Goal: Task Accomplishment & Management: Manage account settings

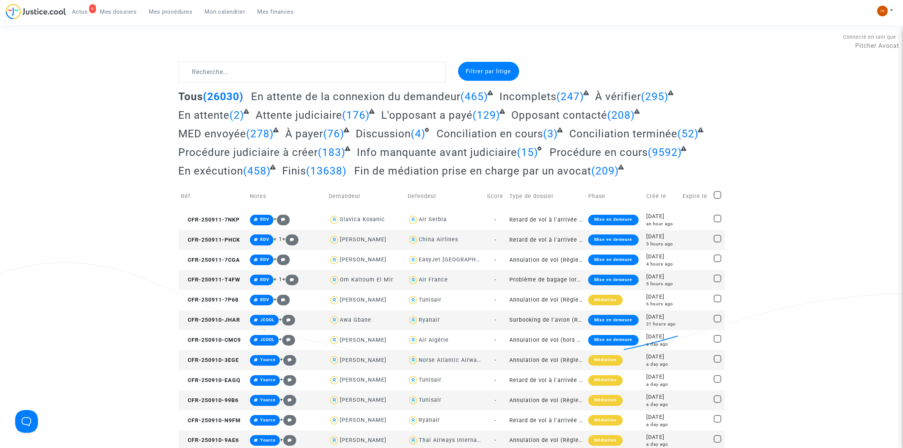
click at [174, 10] on span "Mes procédures" at bounding box center [171, 11] width 44 height 7
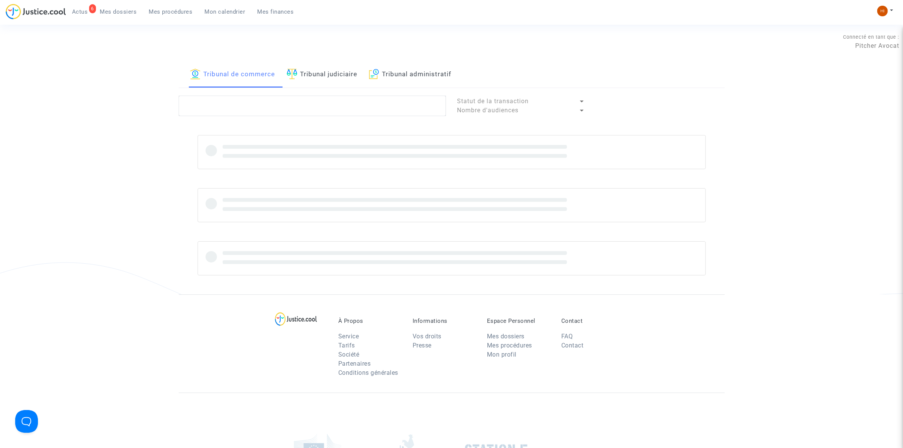
click at [313, 71] on link "Tribunal judiciaire" at bounding box center [322, 75] width 71 height 26
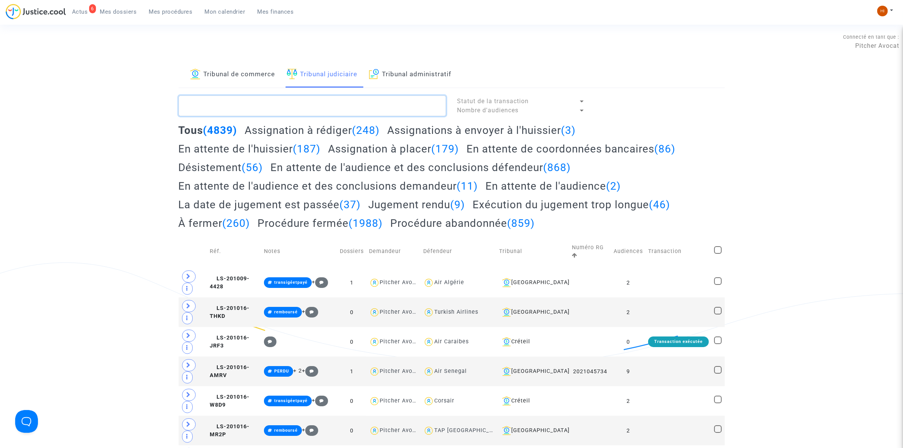
click at [294, 112] on textarea at bounding box center [312, 106] width 267 height 20
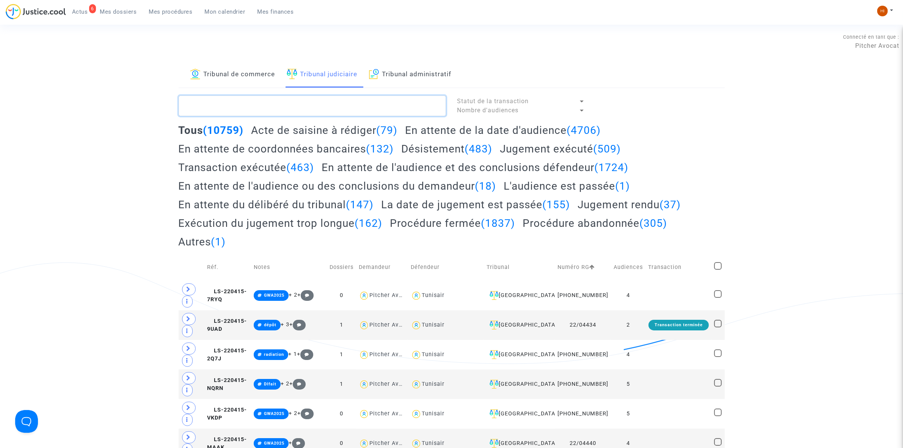
paste textarea "LS-240531-87HU"
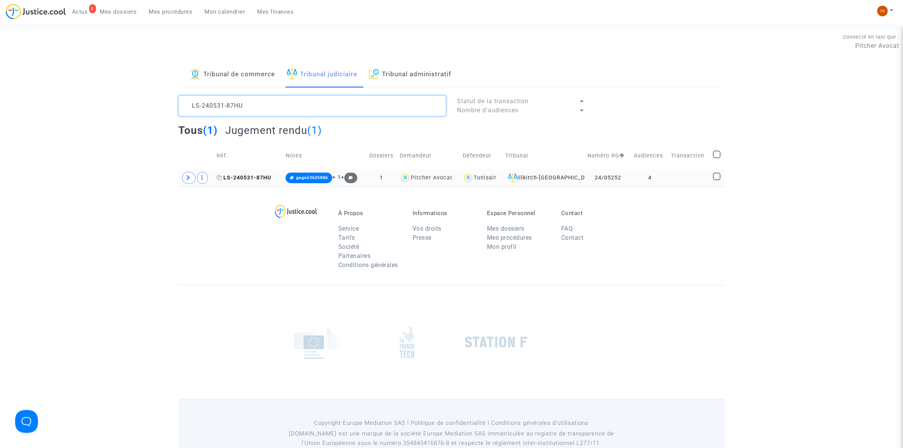
type textarea "LS-240531-87HU"
click at [251, 177] on span "LS-240531-87HU" at bounding box center [244, 177] width 55 height 6
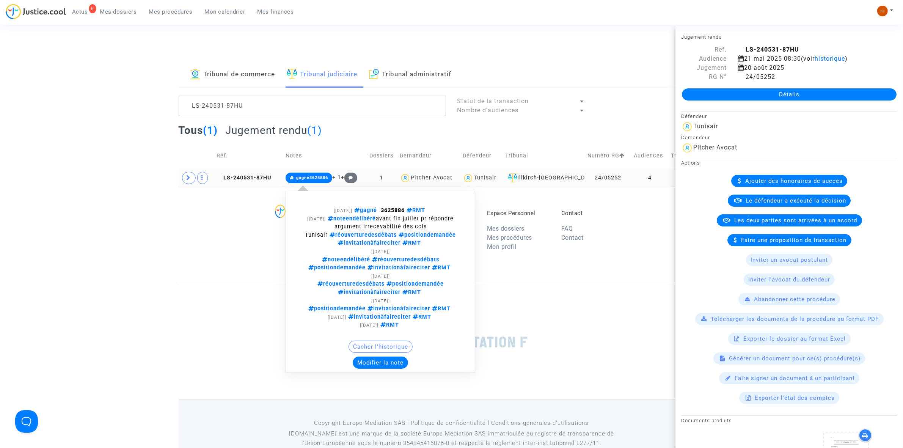
click at [319, 173] on span "gagné3625886" at bounding box center [309, 178] width 47 height 11
drag, startPoint x: 381, startPoint y: 211, endPoint x: 408, endPoint y: 210, distance: 27.3
click at [408, 210] on span "gagné 3625886 RMT" at bounding box center [389, 210] width 75 height 6
copy span "3625886"
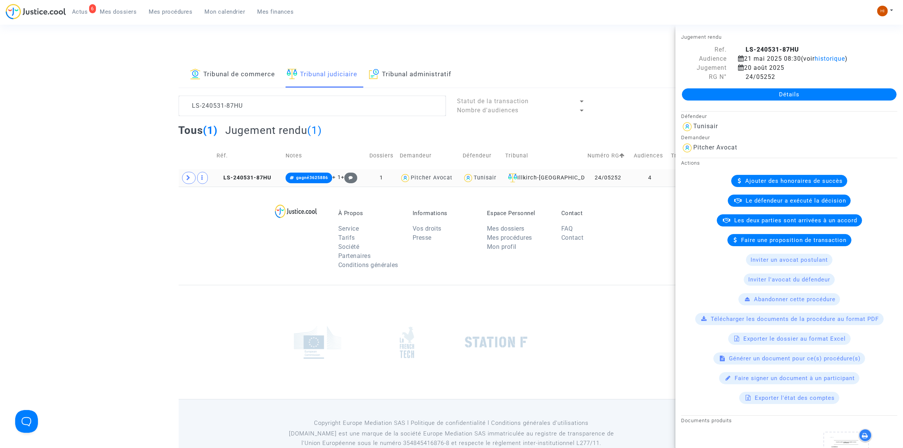
drag, startPoint x: 579, startPoint y: 53, endPoint x: 598, endPoint y: 64, distance: 22.8
click at [579, 53] on div "Connecté en tant que : Pitcher Avocat" at bounding box center [449, 53] width 899 height 18
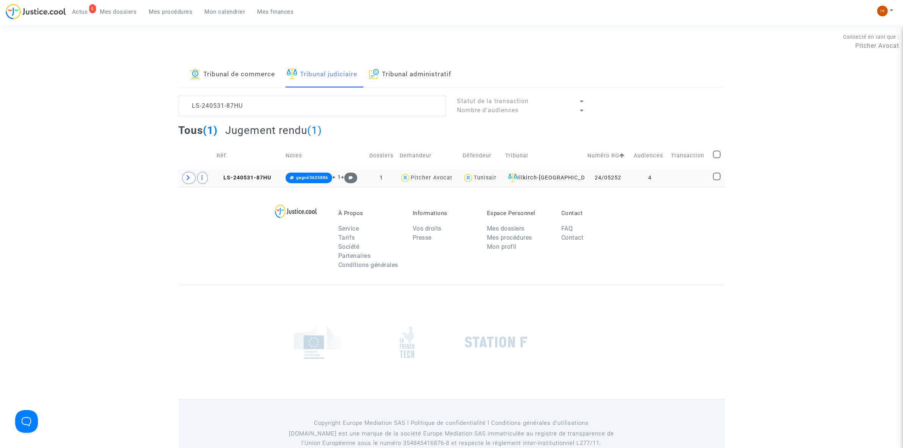
click at [715, 176] on span at bounding box center [717, 177] width 8 height 8
click at [716, 180] on input "checkbox" at bounding box center [716, 180] width 0 height 0
checkbox input "true"
click at [696, 104] on span "Sélection" at bounding box center [688, 105] width 27 height 7
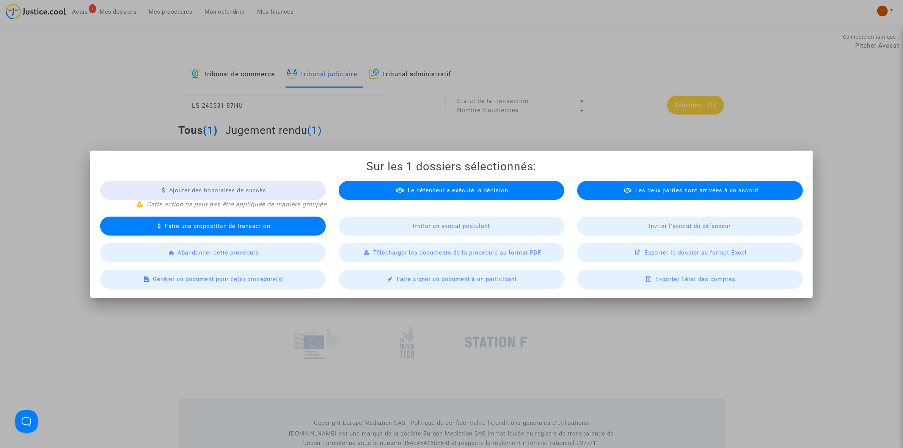
click at [715, 252] on span "Exporter le dossier au format Excel" at bounding box center [695, 252] width 102 height 7
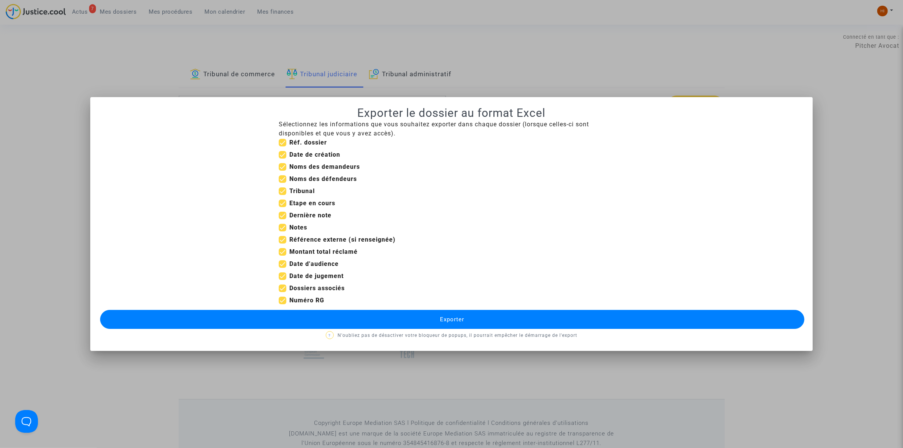
click at [465, 317] on button "Exporter" at bounding box center [452, 319] width 704 height 19
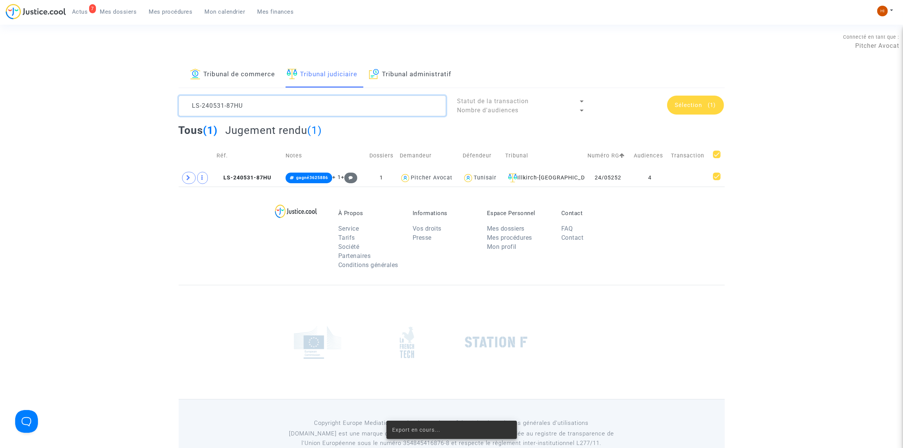
drag, startPoint x: 333, startPoint y: 97, endPoint x: -71, endPoint y: 108, distance: 404.0
click at [0, 108] on html "7 Actus Mes dossiers Mes procédures Mon calendrier Mes finances Mon profil Chan…" at bounding box center [451, 234] width 903 height 468
paste textarea "123-2KPJ"
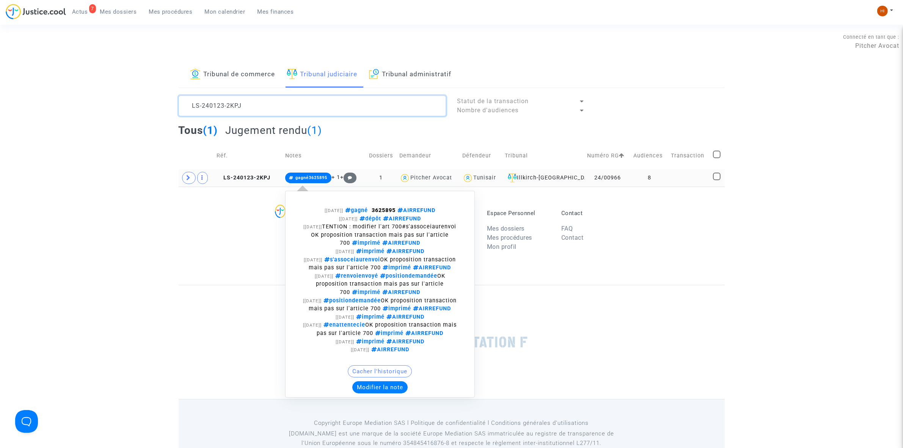
type textarea "LS-240123-2KPJ"
drag, startPoint x: 374, startPoint y: 209, endPoint x: 399, endPoint y: 211, distance: 24.8
click at [399, 211] on span "gagné 3625895 AIRREFUND" at bounding box center [389, 210] width 92 height 6
copy span "3625895"
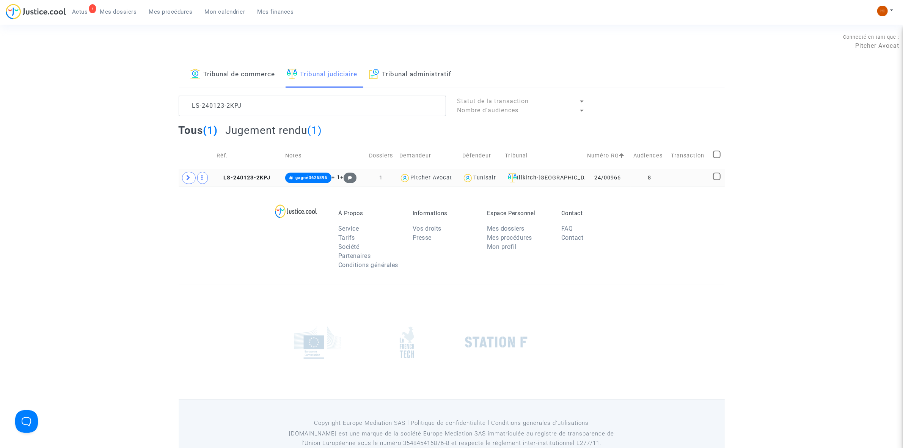
click at [716, 174] on span at bounding box center [717, 177] width 8 height 8
click at [716, 180] on input "checkbox" at bounding box center [716, 180] width 0 height 0
checkbox input "true"
click at [707, 105] on span "Sélection (1)" at bounding box center [695, 105] width 41 height 7
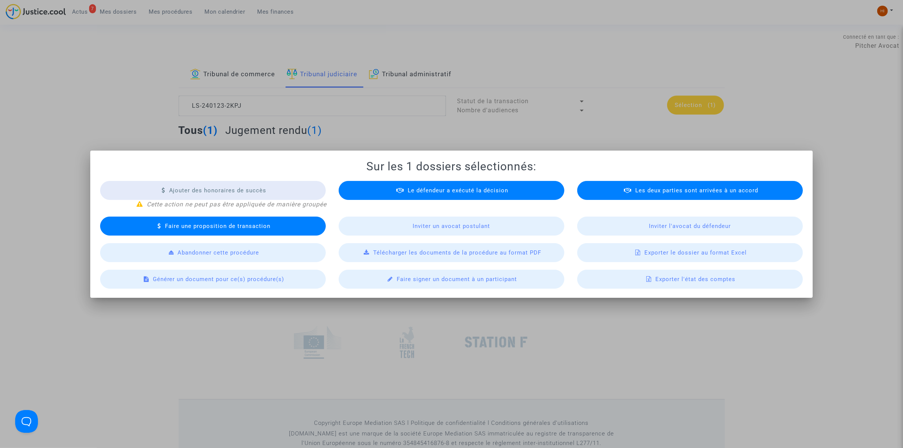
click at [636, 250] on div "Exporter le dossier au format Excel" at bounding box center [690, 252] width 226 height 19
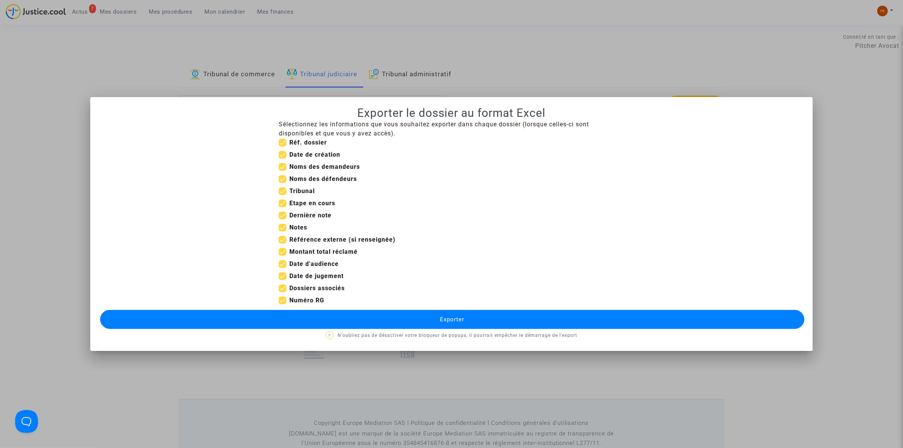
click at [285, 144] on span at bounding box center [283, 143] width 8 height 8
click at [283, 146] on input "Réf. dossier" at bounding box center [282, 146] width 0 height 0
checkbox input "false"
click at [287, 156] on label "Date de création" at bounding box center [309, 154] width 61 height 9
click at [283, 159] on input "Date de création" at bounding box center [282, 159] width 0 height 0
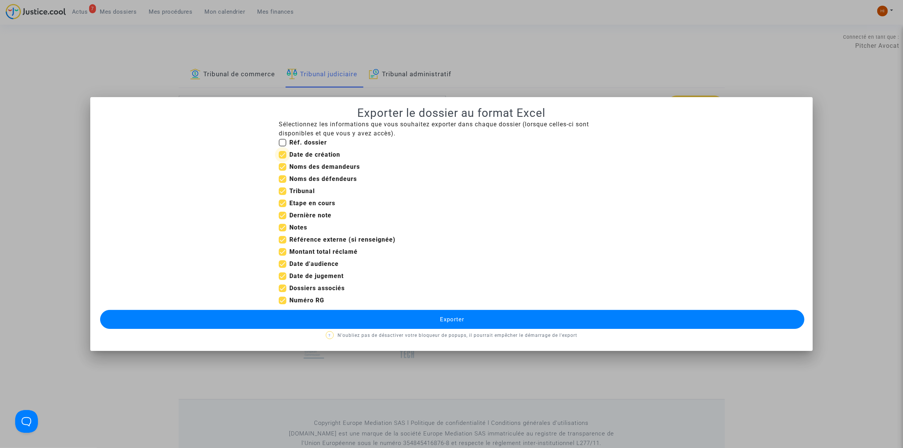
checkbox input "false"
click at [275, 146] on div "Réf. dossier" at bounding box center [451, 144] width 357 height 12
click at [283, 140] on span at bounding box center [283, 143] width 8 height 8
click at [283, 146] on input "Réf. dossier" at bounding box center [282, 146] width 0 height 0
checkbox input "true"
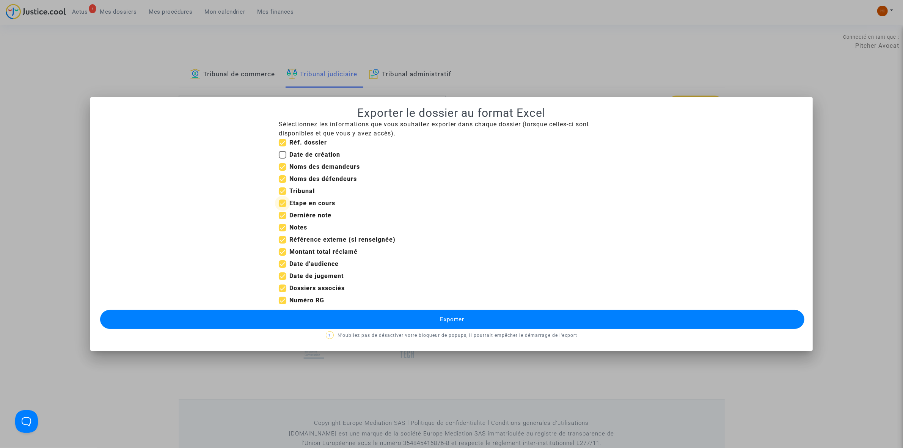
click at [286, 203] on span at bounding box center [283, 203] width 8 height 8
click at [283, 207] on input "Etape en cours" at bounding box center [282, 207] width 0 height 0
checkbox input "false"
click at [285, 215] on span at bounding box center [283, 216] width 8 height 8
click at [283, 219] on input "Dernière note" at bounding box center [282, 219] width 0 height 0
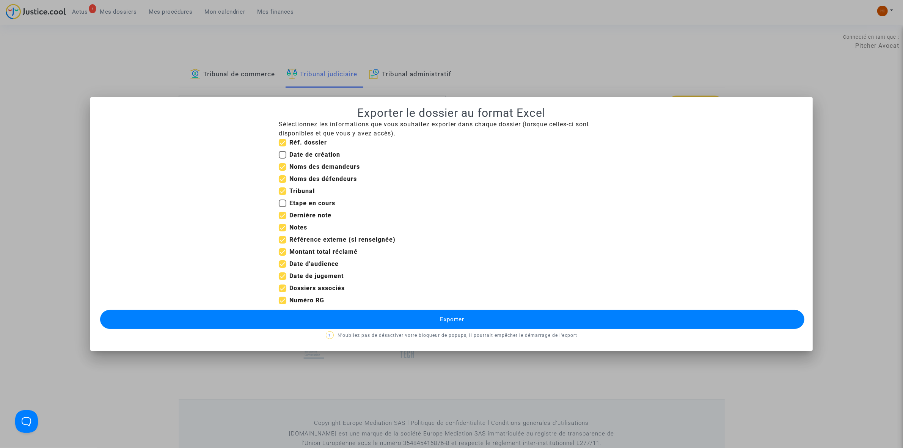
checkbox input "false"
click at [289, 223] on label "Notes" at bounding box center [293, 227] width 28 height 9
click at [283, 231] on input "Notes" at bounding box center [282, 231] width 0 height 0
checkbox input "false"
click at [292, 232] on mat-checkbox "Notes" at bounding box center [293, 229] width 28 height 12
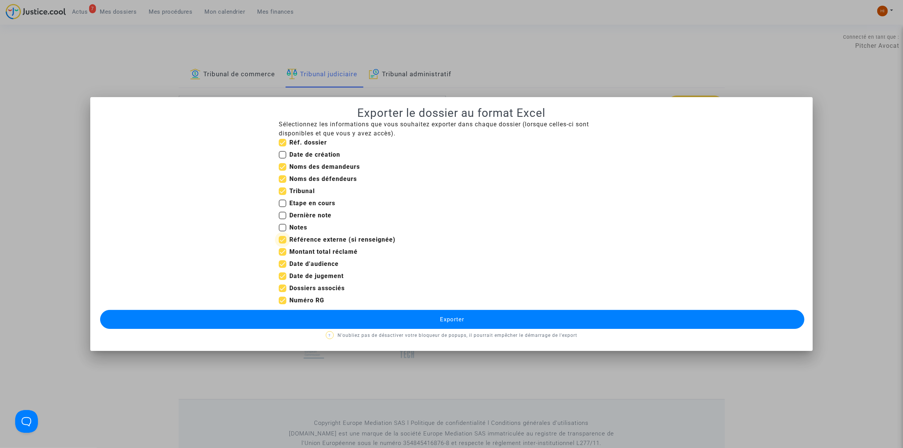
click at [292, 241] on b "Référence externe (si renseignée)" at bounding box center [342, 239] width 106 height 7
click at [283, 243] on input "Référence externe (si renseignée)" at bounding box center [282, 243] width 0 height 0
checkbox input "false"
click at [352, 313] on button "Exporter" at bounding box center [452, 319] width 704 height 19
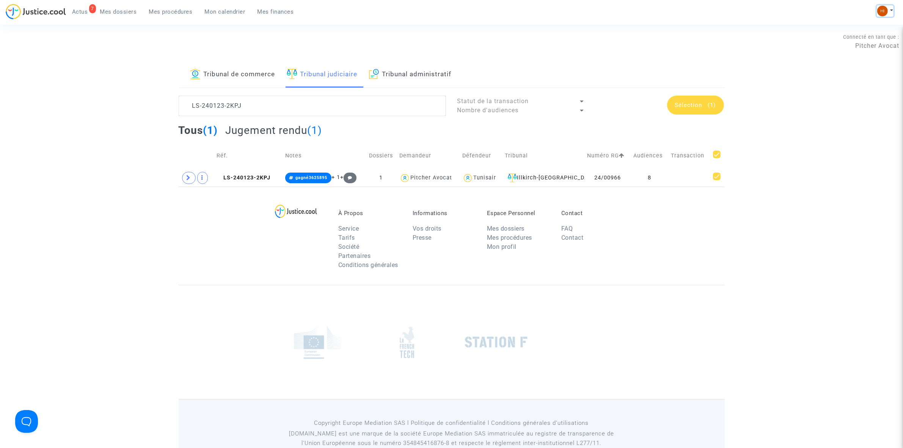
drag, startPoint x: 881, startPoint y: 11, endPoint x: 815, endPoint y: 24, distance: 67.5
click at [881, 11] on img at bounding box center [882, 11] width 11 height 11
click at [182, 177] on span at bounding box center [189, 178] width 14 height 12
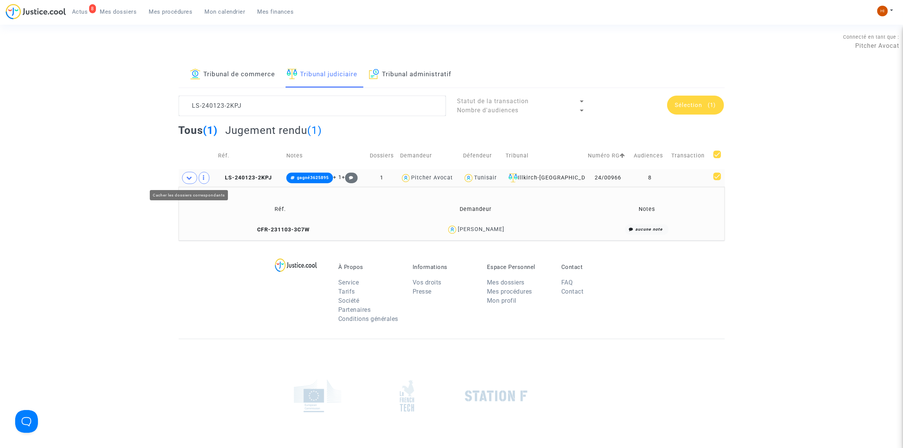
click at [184, 178] on span at bounding box center [189, 178] width 15 height 12
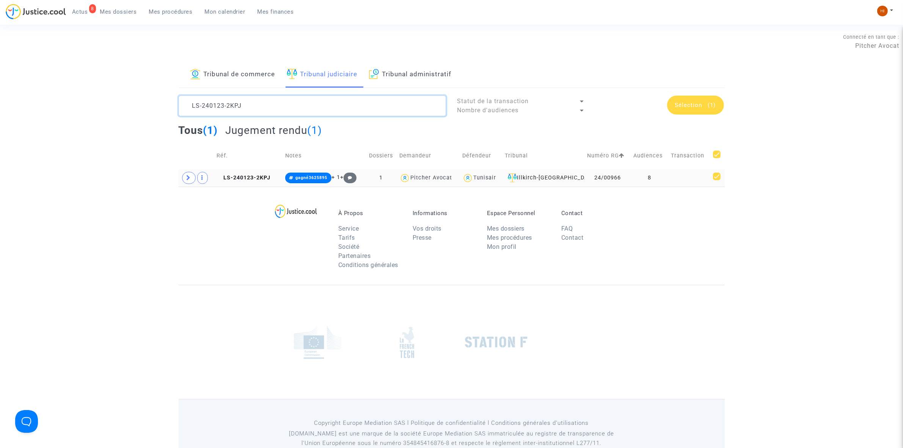
click at [264, 106] on textarea at bounding box center [312, 106] width 267 height 20
click at [262, 105] on textarea at bounding box center [312, 106] width 267 height 20
paste textarea "712-PFMH"
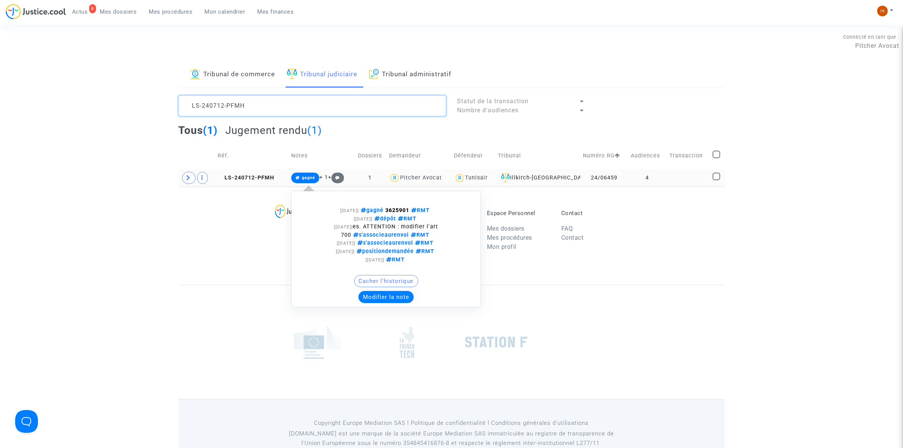
type textarea "LS-240712-PFMH"
click at [307, 177] on span "gagné" at bounding box center [308, 177] width 13 height 5
drag, startPoint x: 387, startPoint y: 209, endPoint x: 414, endPoint y: 207, distance: 27.0
click at [414, 207] on span "gagné 3625901 RMT" at bounding box center [395, 210] width 73 height 6
copy span "3625901"
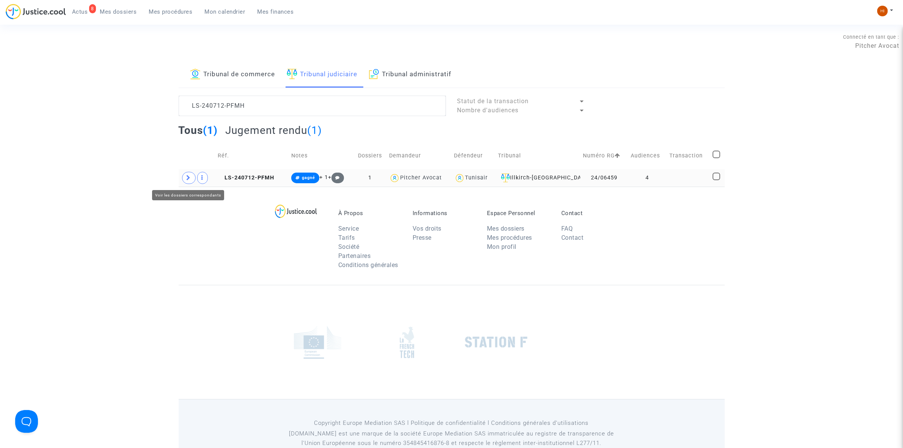
drag, startPoint x: 188, startPoint y: 179, endPoint x: 204, endPoint y: 180, distance: 16.0
click at [188, 179] on icon at bounding box center [189, 178] width 5 height 6
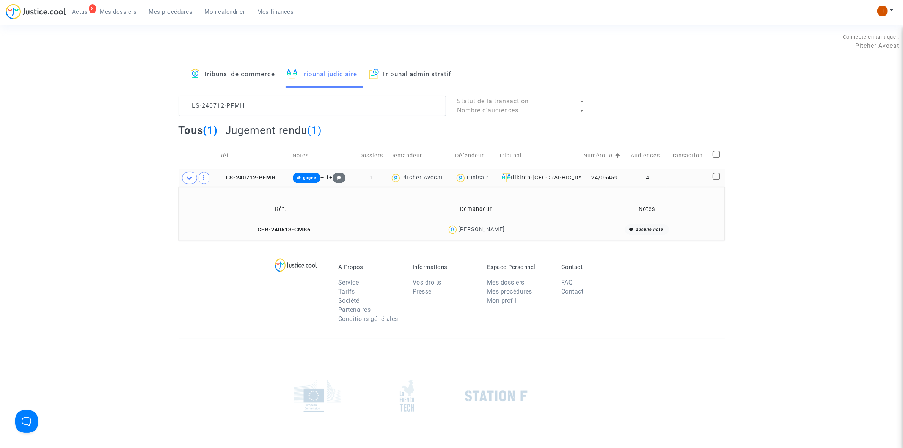
click at [716, 173] on span at bounding box center [717, 177] width 8 height 8
click at [716, 180] on input "checkbox" at bounding box center [716, 180] width 0 height 0
checkbox input "true"
click at [670, 105] on div "Sélection (1)" at bounding box center [695, 105] width 57 height 19
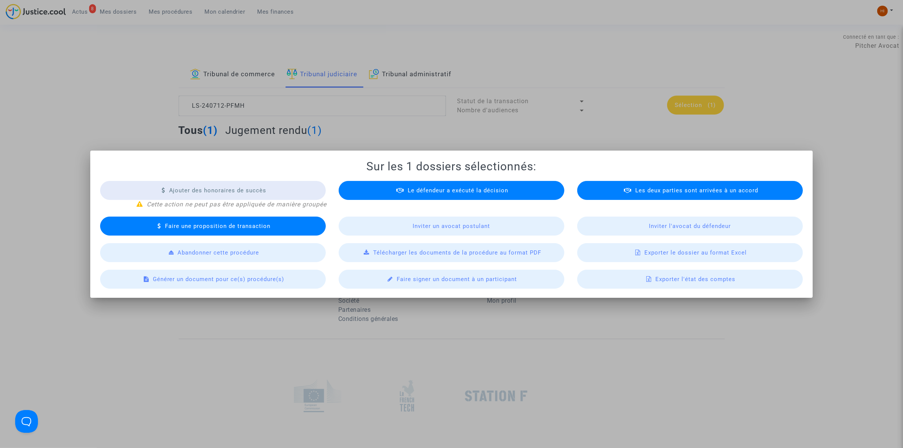
click at [702, 254] on span "Exporter le dossier au format Excel" at bounding box center [695, 252] width 102 height 7
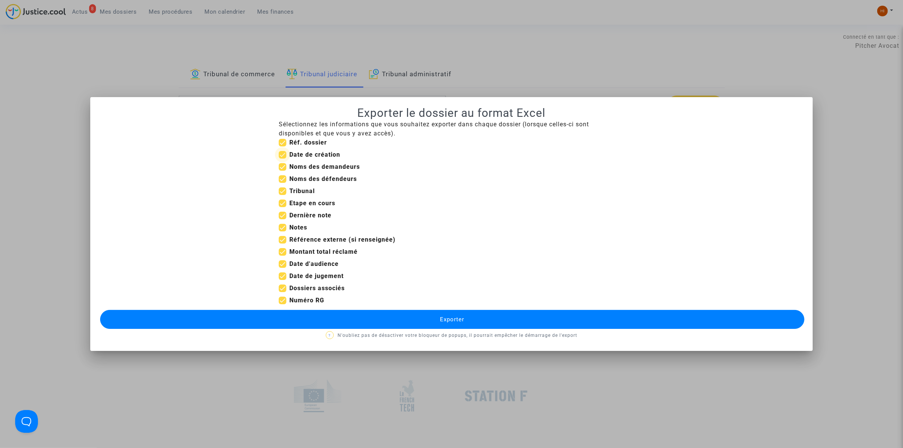
click at [283, 150] on div "Sélectionnez les informations que vous souhaitez exporter dans chaque dossier (…" at bounding box center [451, 214] width 357 height 188
click at [284, 157] on span at bounding box center [283, 155] width 8 height 8
click at [283, 159] on input "Date de création" at bounding box center [282, 159] width 0 height 0
checkbox input "false"
click at [284, 203] on span at bounding box center [283, 203] width 8 height 8
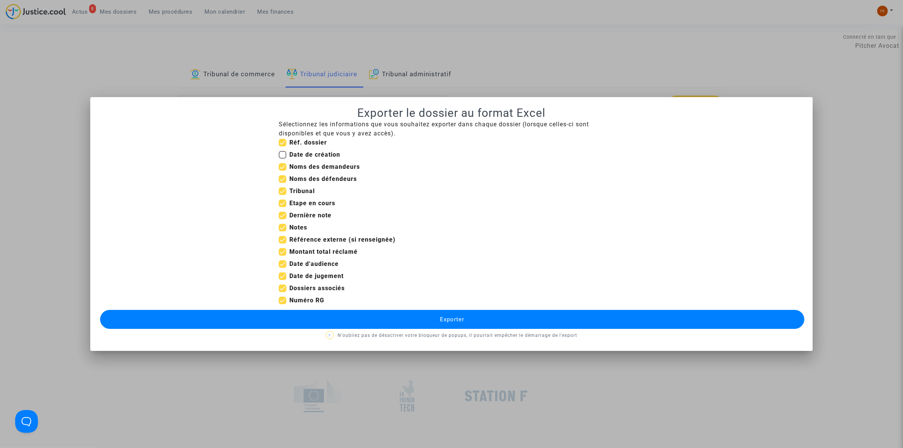
click at [283, 207] on input "Etape en cours" at bounding box center [282, 207] width 0 height 0
checkbox input "false"
click at [283, 212] on span at bounding box center [283, 216] width 8 height 8
click at [283, 219] on input "Dernière note" at bounding box center [282, 219] width 0 height 0
click at [282, 219] on label "Dernière note" at bounding box center [305, 215] width 53 height 9
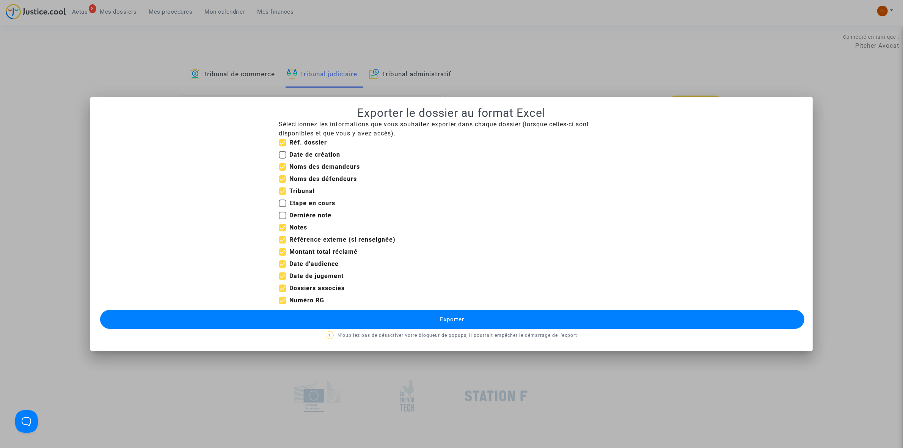
click at [282, 219] on input "Dernière note" at bounding box center [282, 219] width 0 height 0
checkbox input "true"
click at [281, 230] on span at bounding box center [283, 228] width 8 height 8
click at [282, 231] on input "Notes" at bounding box center [282, 231] width 0 height 0
checkbox input "false"
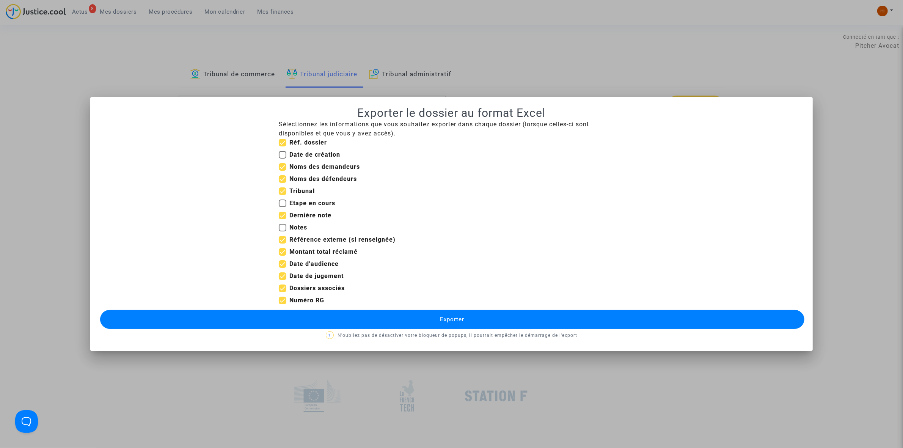
click at [284, 214] on span at bounding box center [283, 216] width 8 height 8
click at [283, 219] on input "Dernière note" at bounding box center [282, 219] width 0 height 0
checkbox input "false"
click at [283, 240] on span at bounding box center [283, 240] width 8 height 8
click at [283, 243] on input "Référence externe (si renseignée)" at bounding box center [282, 243] width 0 height 0
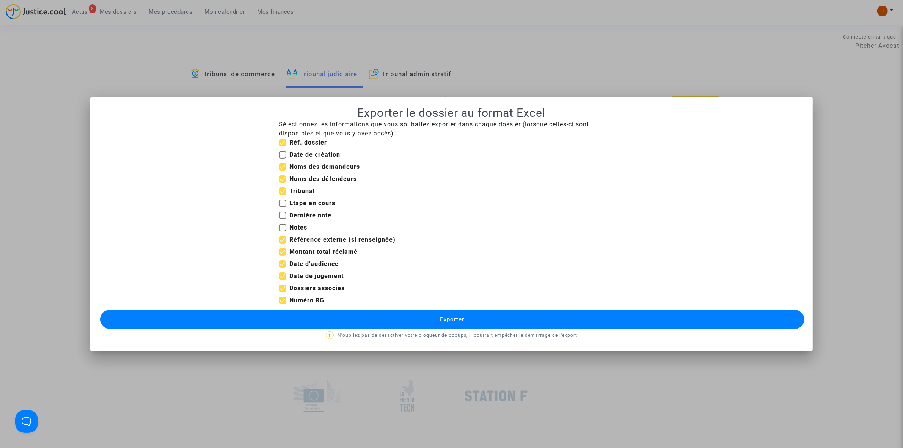
checkbox input "false"
click at [281, 253] on span at bounding box center [283, 252] width 8 height 8
click at [282, 256] on input "Montant total réclamé" at bounding box center [282, 256] width 0 height 0
click at [281, 253] on span at bounding box center [283, 252] width 8 height 8
click at [282, 256] on input "Montant total réclamé" at bounding box center [282, 256] width 0 height 0
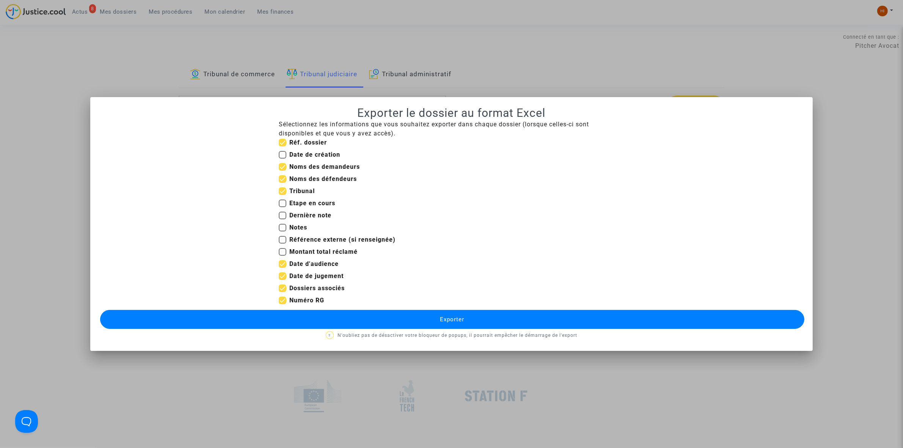
checkbox input "true"
click at [301, 287] on b "Dossiers associés" at bounding box center [316, 287] width 55 height 7
click at [283, 292] on input "Dossiers associés" at bounding box center [282, 292] width 0 height 0
checkbox input "false"
drag, startPoint x: 408, startPoint y: 319, endPoint x: 498, endPoint y: 289, distance: 95.2
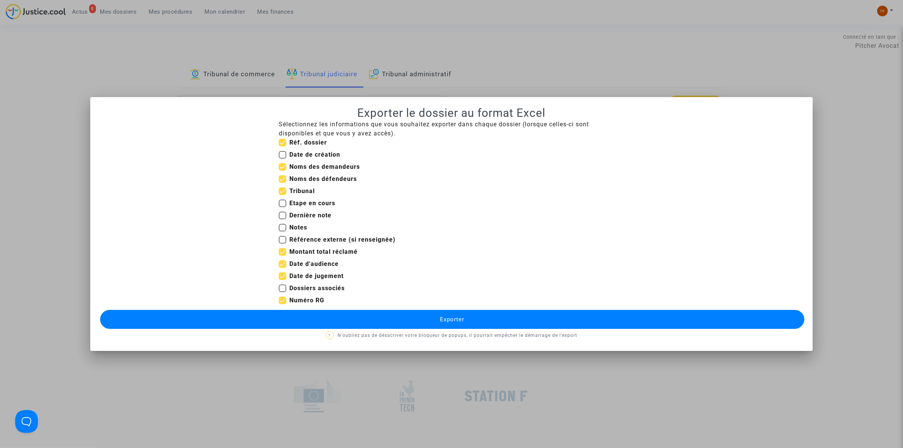
click at [408, 319] on button "Exporter" at bounding box center [452, 319] width 704 height 19
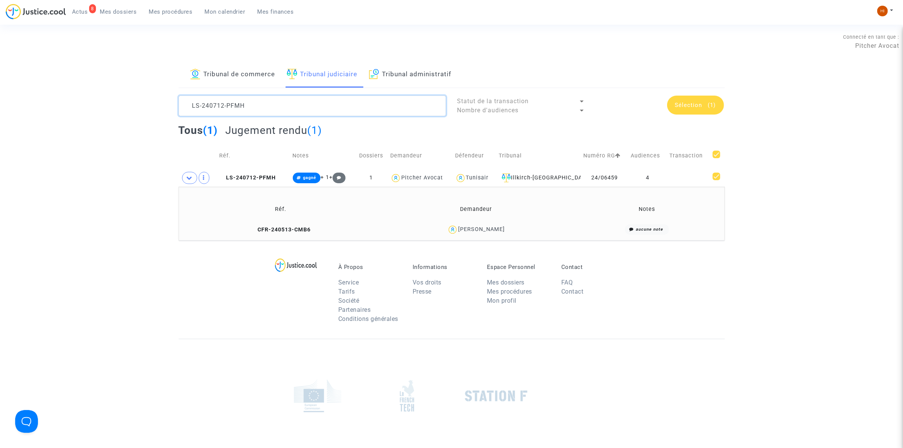
drag, startPoint x: 267, startPoint y: 105, endPoint x: 166, endPoint y: 107, distance: 101.6
click at [166, 110] on div "Tribunal de commerce Tribunal judiciaire Tribunal administratif LS-240712-PFMH …" at bounding box center [451, 151] width 903 height 179
paste textarea "617-CEPC"
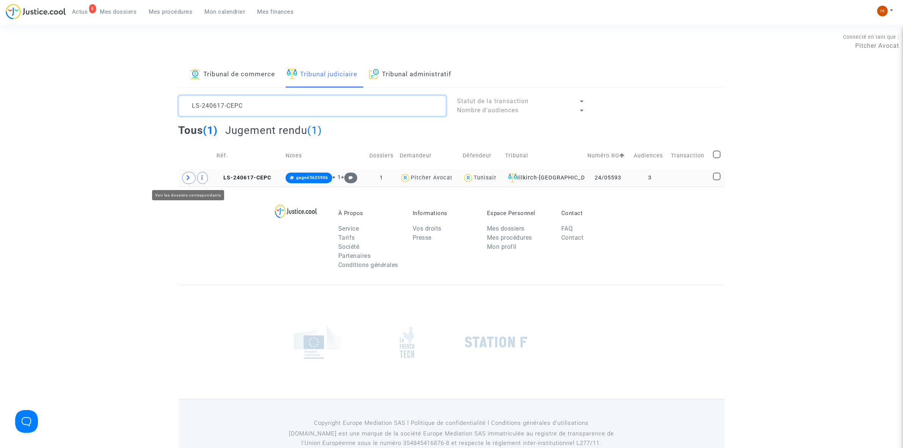
type textarea "LS-240617-CEPC"
click at [186, 182] on span at bounding box center [189, 178] width 14 height 12
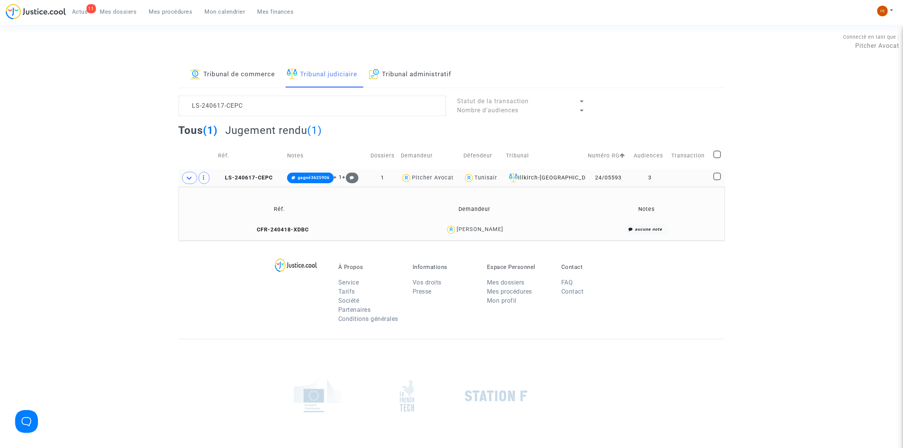
click at [718, 178] on span at bounding box center [717, 177] width 8 height 8
click at [717, 180] on input "checkbox" at bounding box center [717, 180] width 0 height 0
checkbox input "true"
click at [710, 105] on span "(1)" at bounding box center [712, 105] width 8 height 7
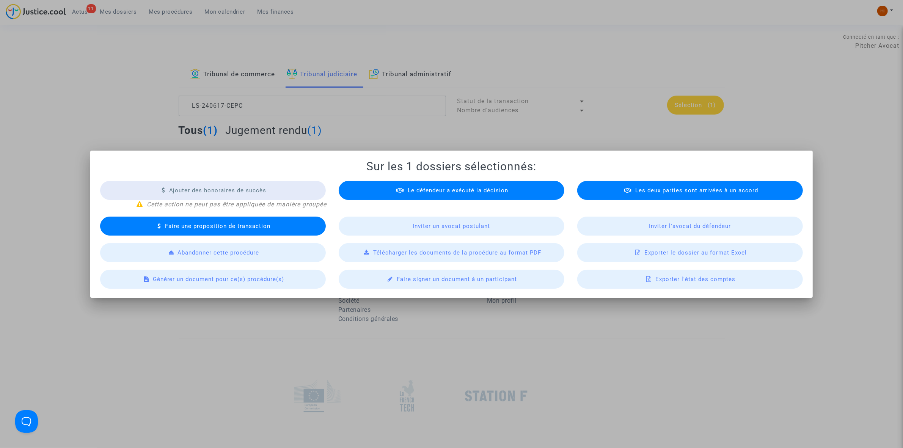
click at [656, 253] on span "Exporter le dossier au format Excel" at bounding box center [695, 252] width 102 height 7
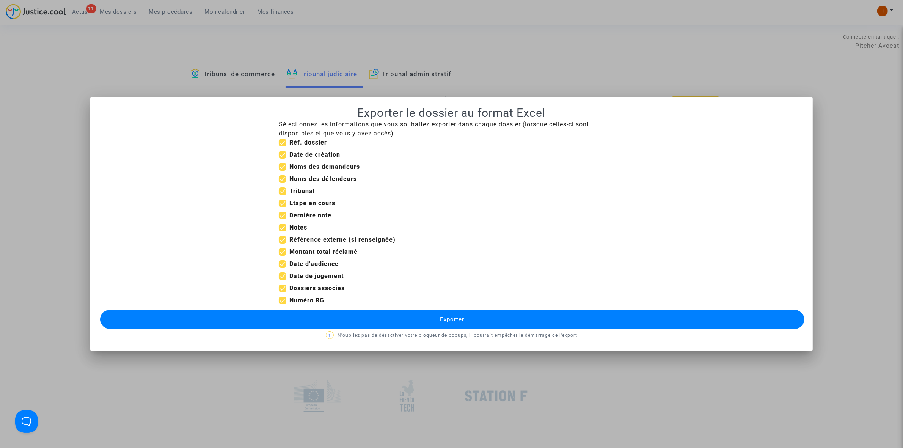
click at [286, 200] on span at bounding box center [283, 203] width 8 height 8
click at [283, 207] on input "Etape en cours" at bounding box center [282, 207] width 0 height 0
checkbox input "false"
click at [292, 216] on b "Dernière note" at bounding box center [310, 215] width 42 height 7
click at [283, 219] on input "Dernière note" at bounding box center [282, 219] width 0 height 0
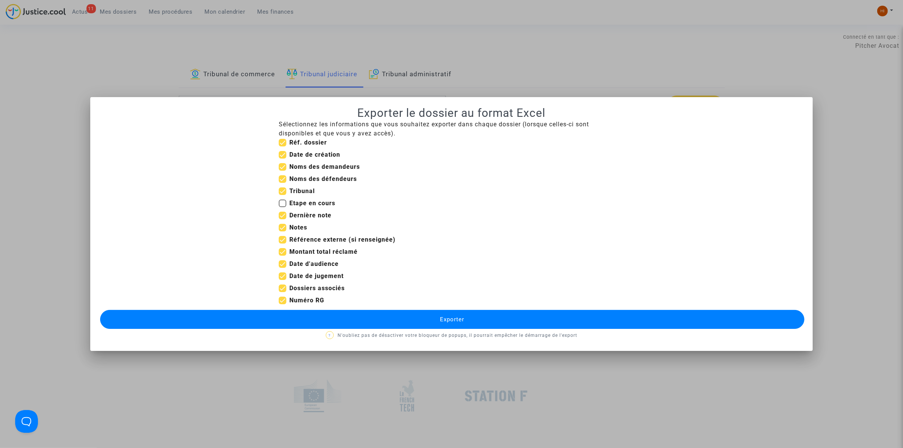
checkbox input "false"
click at [289, 226] on b "Notes" at bounding box center [298, 227] width 18 height 7
click at [283, 231] on input "Notes" at bounding box center [282, 231] width 0 height 0
checkbox input "false"
click at [290, 238] on b "Référence externe (si renseignée)" at bounding box center [342, 239] width 106 height 7
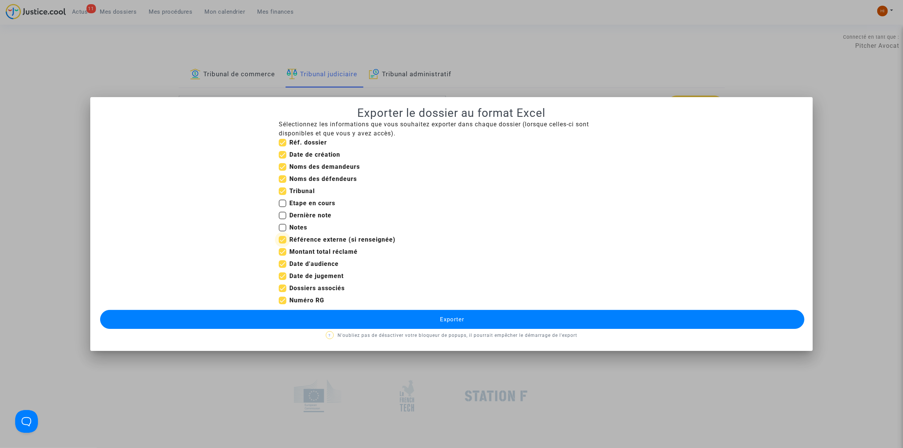
click at [283, 243] on input "Référence externe (si renseignée)" at bounding box center [282, 243] width 0 height 0
checkbox input "false"
click at [298, 289] on b "Dossiers associés" at bounding box center [316, 287] width 55 height 7
click at [283, 292] on input "Dossiers associés" at bounding box center [282, 292] width 0 height 0
checkbox input "false"
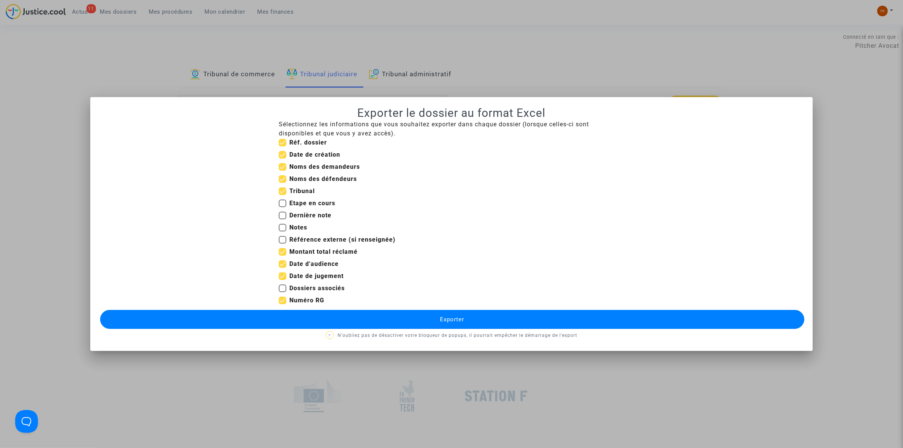
click at [286, 140] on span at bounding box center [283, 143] width 8 height 8
click at [283, 146] on input "Réf. dossier" at bounding box center [282, 146] width 0 height 0
click at [282, 147] on mat-checkbox "Réf. dossier" at bounding box center [303, 144] width 48 height 12
click at [282, 139] on span at bounding box center [283, 143] width 8 height 8
click at [282, 146] on input "Réf. dossier" at bounding box center [282, 146] width 0 height 0
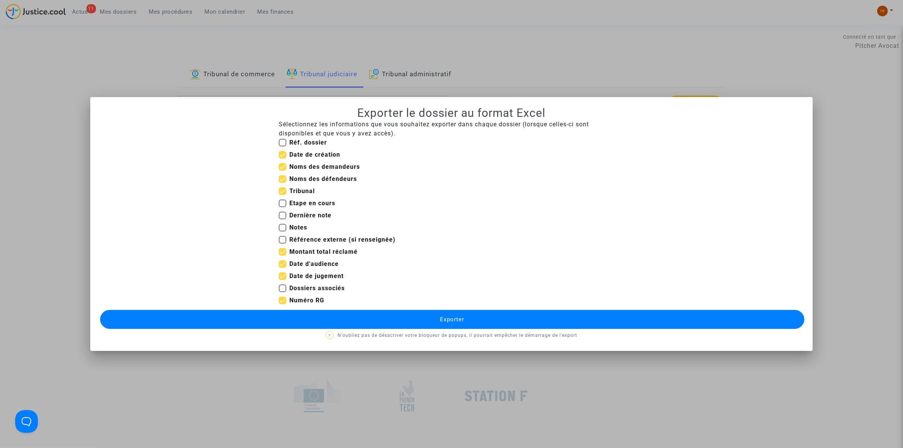
checkbox input "true"
click at [283, 153] on span at bounding box center [283, 155] width 8 height 8
click at [283, 159] on input "Date de création" at bounding box center [282, 159] width 0 height 0
checkbox input "false"
click at [591, 318] on button "Exporter" at bounding box center [452, 319] width 704 height 19
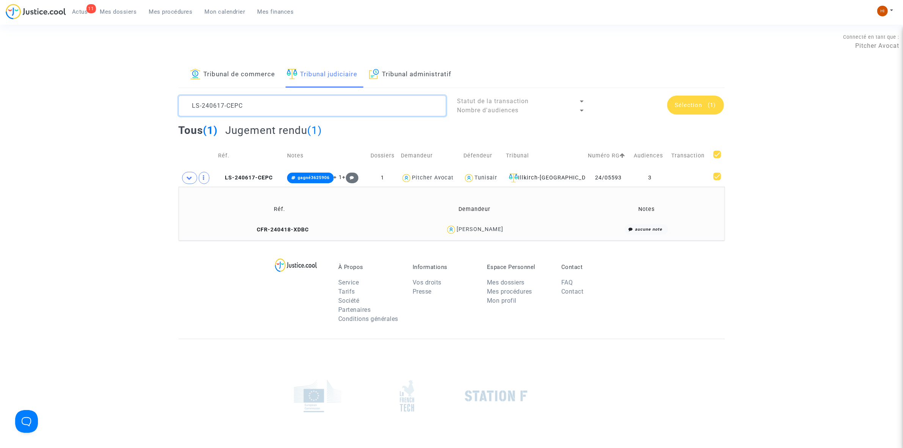
click at [313, 103] on textarea at bounding box center [312, 106] width 267 height 20
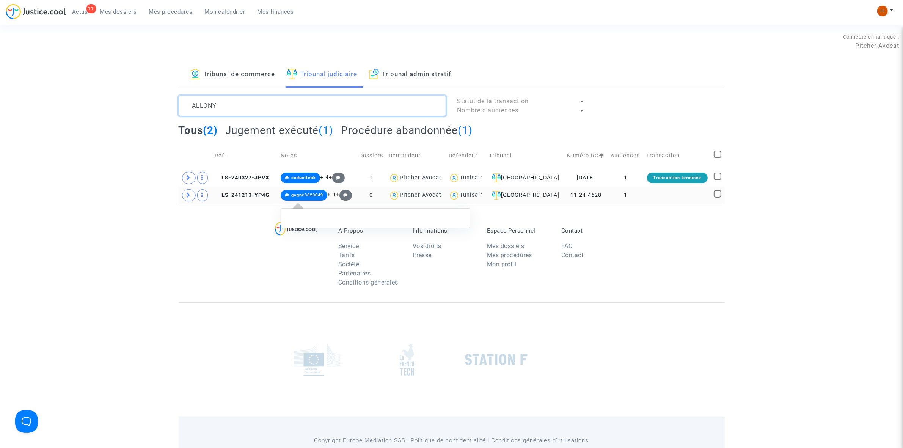
type textarea "ALLONY"
click at [317, 196] on span "gagné3620049" at bounding box center [307, 195] width 32 height 5
drag, startPoint x: 384, startPoint y: 228, endPoint x: 410, endPoint y: 231, distance: 26.3
click at [410, 231] on span "gagné 3620049 RMT" at bounding box center [384, 228] width 75 height 6
copy span "3620049"
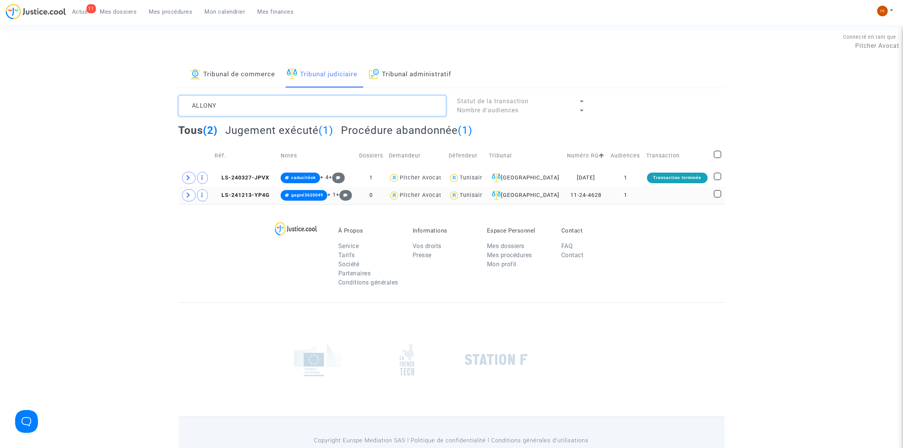
click at [261, 106] on textarea at bounding box center [312, 106] width 267 height 20
drag, startPoint x: 268, startPoint y: 62, endPoint x: 267, endPoint y: 66, distance: 3.9
click at [268, 62] on link "Tribunal de commerce" at bounding box center [232, 75] width 85 height 26
click at [261, 79] on link "Tribunal de commerce" at bounding box center [232, 75] width 85 height 26
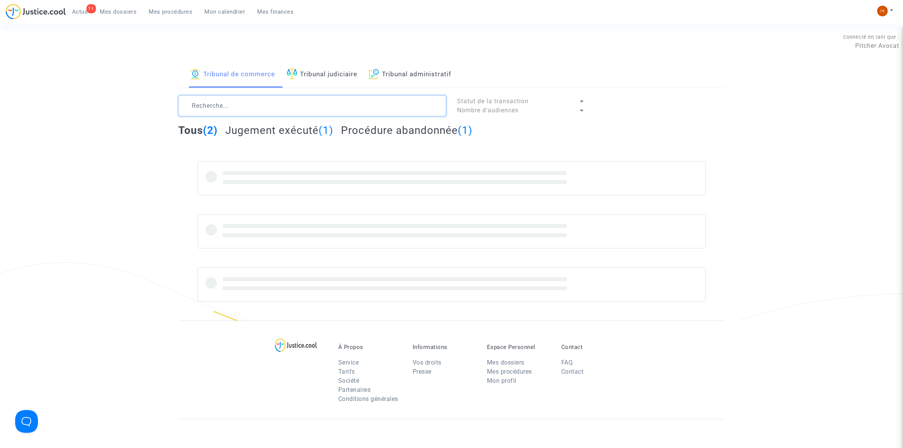
click at [247, 111] on textarea at bounding box center [312, 106] width 267 height 20
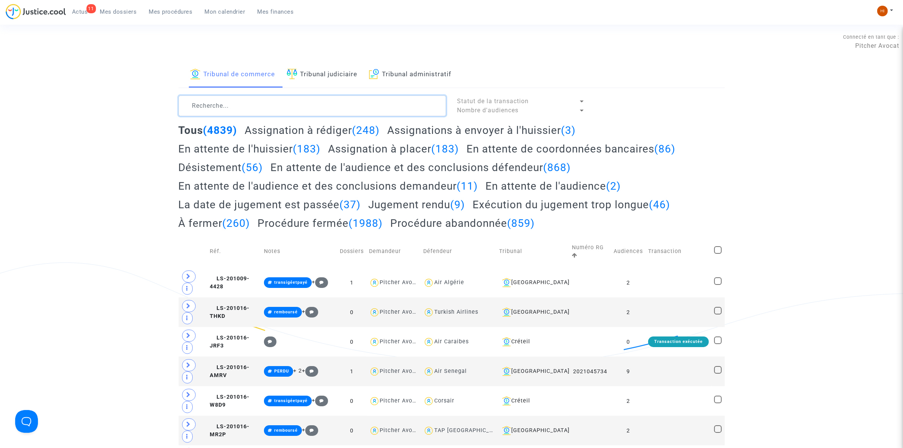
click at [247, 111] on textarea at bounding box center [312, 106] width 267 height 20
paste textarea "LS-241218-YQED"
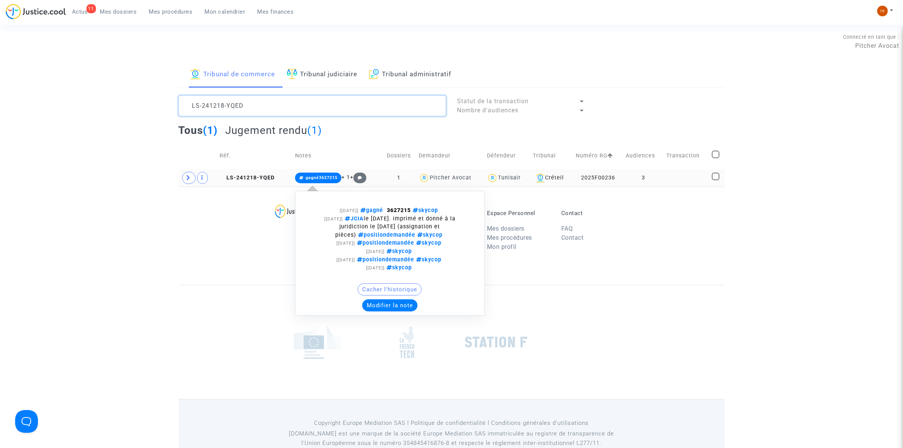
type textarea "LS-241218-YQED"
click at [319, 177] on span "gagné3627215" at bounding box center [322, 177] width 32 height 5
drag, startPoint x: 387, startPoint y: 211, endPoint x: 414, endPoint y: 209, distance: 26.6
click at [414, 209] on span "gagné 3627215 skycop" at bounding box center [399, 210] width 82 height 6
copy span "3627215"
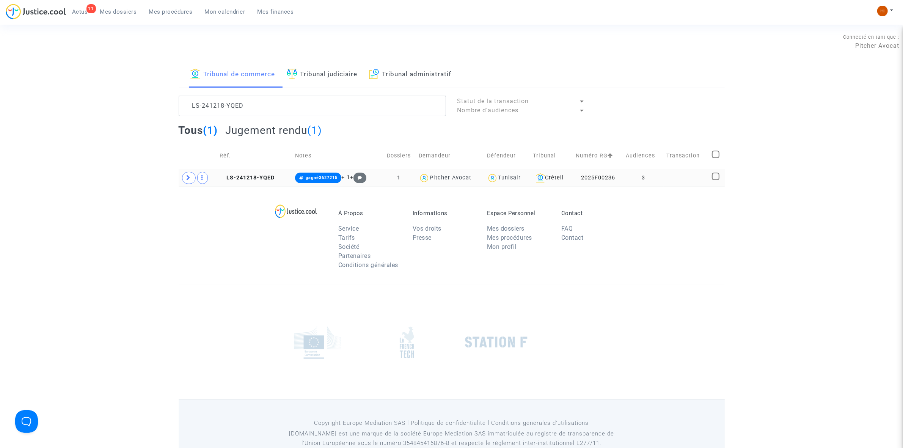
click at [686, 177] on td at bounding box center [687, 177] width 46 height 17
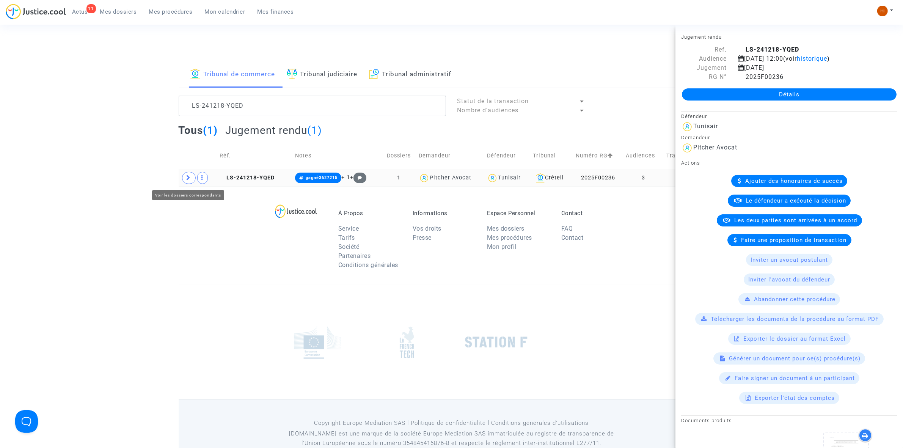
click at [183, 181] on span at bounding box center [189, 178] width 14 height 12
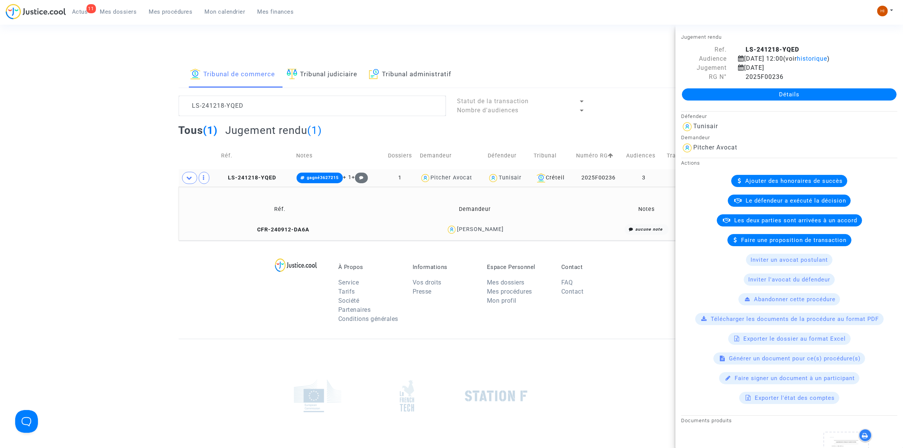
click at [164, 291] on footerbar "À Propos Service Tarifs Société Partenaires Conditions générales Informations V…" at bounding box center [451, 380] width 903 height 281
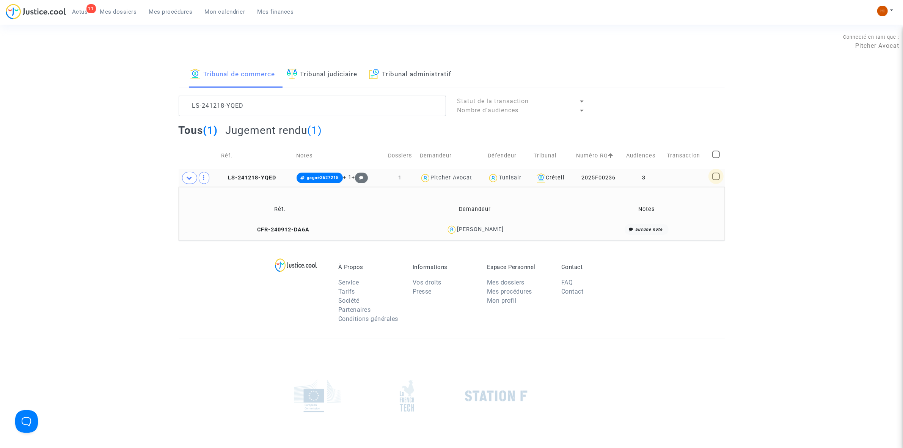
click at [717, 176] on span at bounding box center [716, 177] width 8 height 8
click at [716, 180] on input "checkbox" at bounding box center [716, 180] width 0 height 0
checkbox input "true"
click at [691, 102] on span "Sélection" at bounding box center [688, 105] width 27 height 7
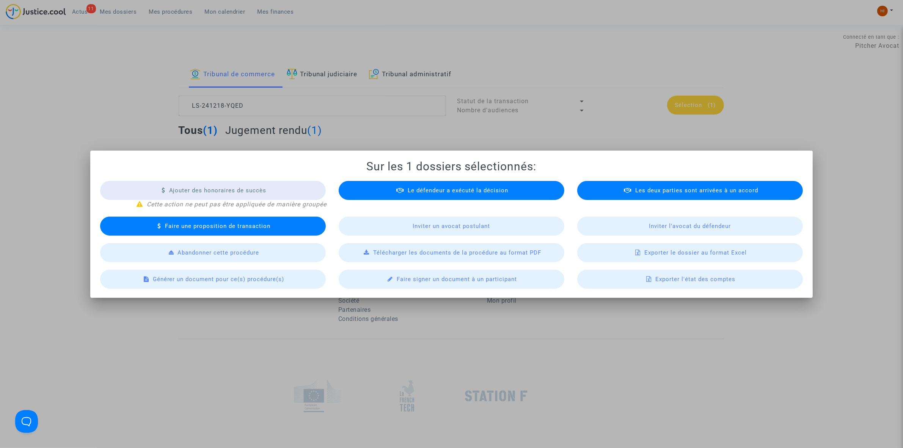
click at [655, 249] on span "Exporter le dossier au format Excel" at bounding box center [695, 252] width 102 height 7
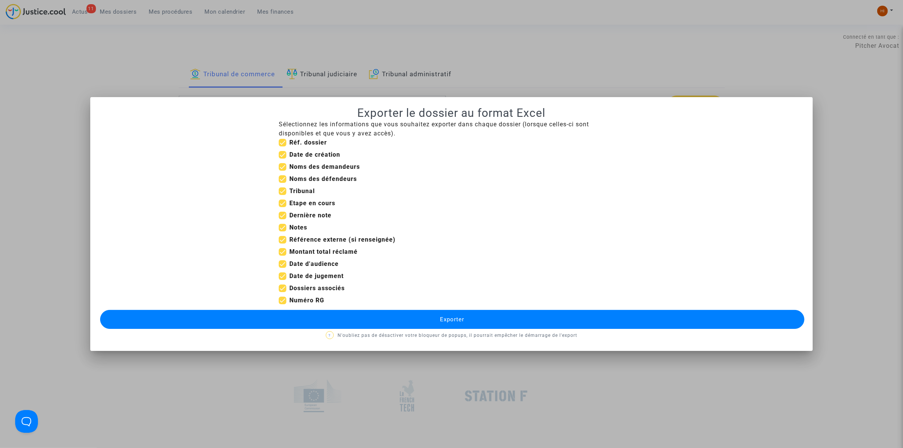
click at [283, 152] on span at bounding box center [283, 155] width 8 height 8
click at [283, 159] on input "Date de création" at bounding box center [282, 159] width 0 height 0
checkbox input "false"
click at [287, 141] on label "Réf. dossier" at bounding box center [303, 142] width 48 height 9
click at [283, 146] on input "Réf. dossier" at bounding box center [282, 146] width 0 height 0
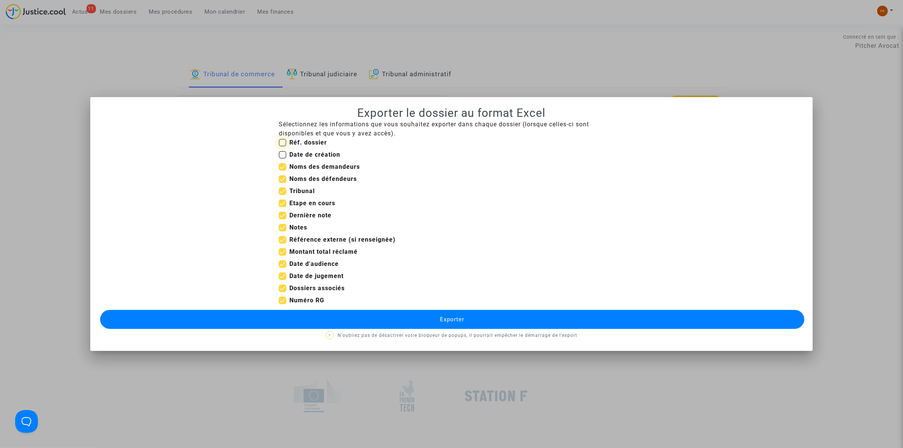
click at [287, 141] on label "Réf. dossier" at bounding box center [303, 142] width 48 height 9
click at [283, 146] on input "Réf. dossier" at bounding box center [282, 146] width 0 height 0
checkbox input "true"
click at [294, 214] on b "Dernière note" at bounding box center [310, 215] width 42 height 7
click at [283, 219] on input "Dernière note" at bounding box center [282, 219] width 0 height 0
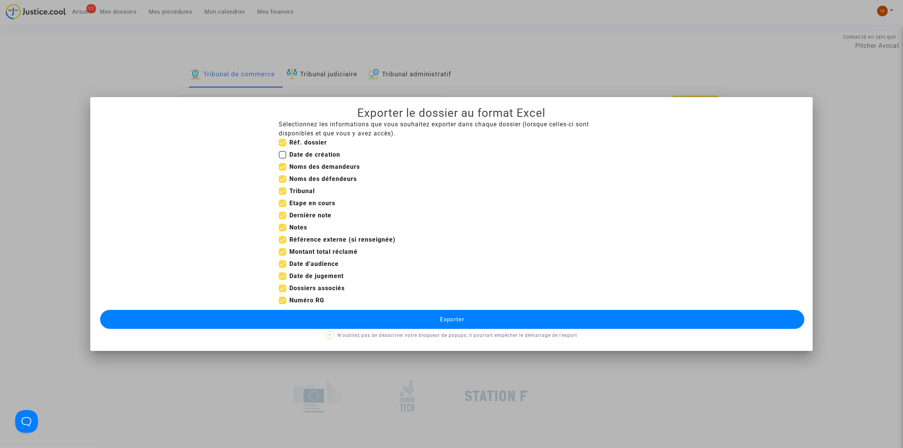
checkbox input "false"
click at [302, 205] on b "Etape en cours" at bounding box center [312, 202] width 46 height 7
click at [283, 207] on input "Etape en cours" at bounding box center [282, 207] width 0 height 0
checkbox input "false"
click at [298, 225] on b "Notes" at bounding box center [298, 227] width 18 height 7
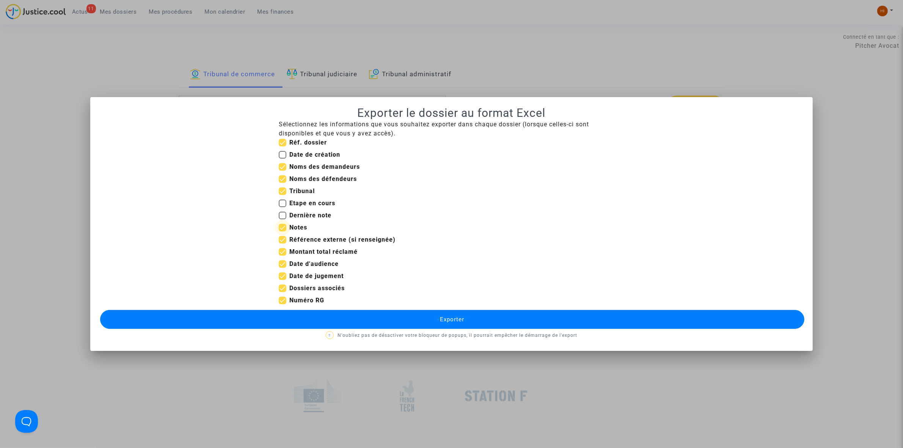
click at [283, 231] on input "Notes" at bounding box center [282, 231] width 0 height 0
checkbox input "false"
click at [300, 237] on b "Référence externe (si renseignée)" at bounding box center [342, 239] width 106 height 7
click at [283, 243] on input "Référence externe (si renseignée)" at bounding box center [282, 243] width 0 height 0
checkbox input "false"
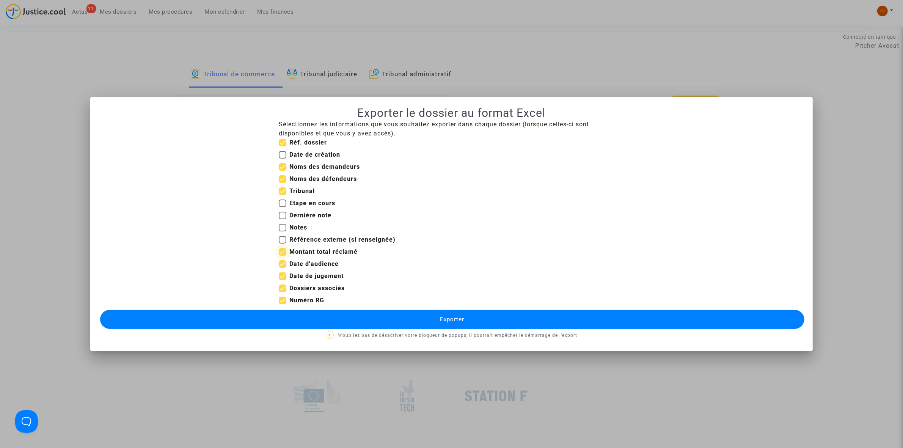
click at [306, 256] on span "Montant total réclamé" at bounding box center [323, 251] width 68 height 9
click at [283, 256] on input "Montant total réclamé" at bounding box center [282, 256] width 0 height 0
click at [306, 256] on span "Montant total réclamé" at bounding box center [323, 251] width 68 height 9
click at [283, 256] on input "Montant total réclamé" at bounding box center [282, 256] width 0 height 0
checkbox input "true"
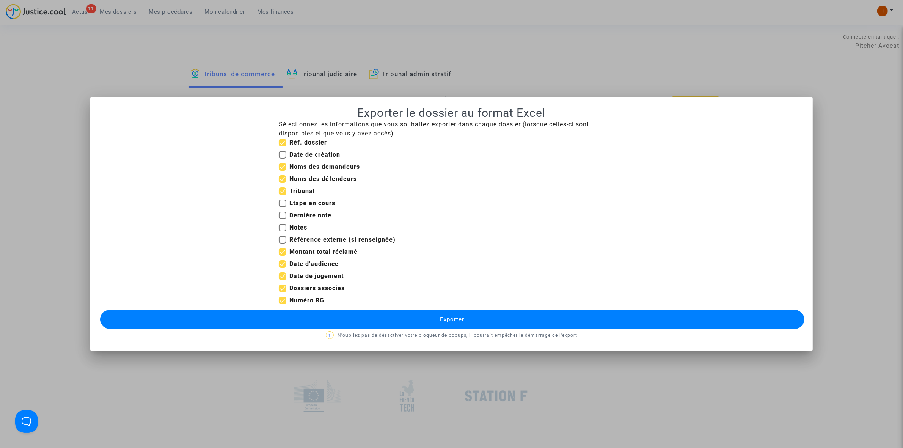
click at [302, 308] on div "Sélectionnez les informations que vous souhaitez exporter dans chaque dossier (…" at bounding box center [451, 230] width 704 height 220
click at [301, 314] on button "Exporter" at bounding box center [452, 319] width 704 height 19
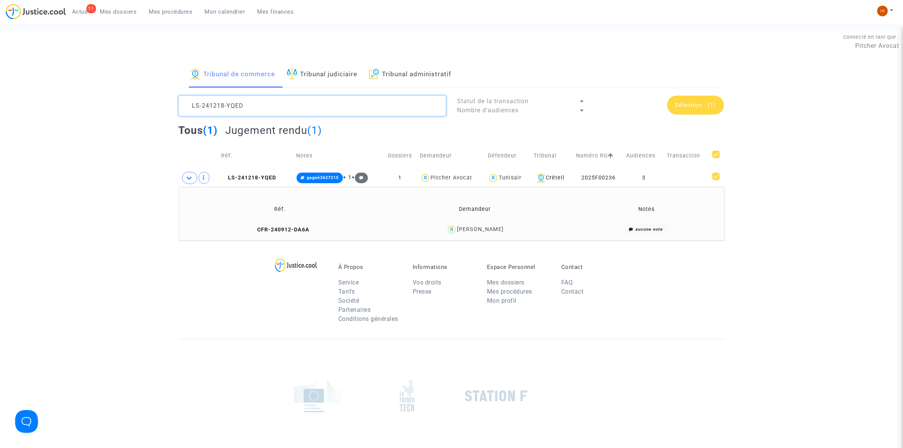
click at [439, 108] on textarea at bounding box center [312, 106] width 267 height 20
paste textarea "V8MM"
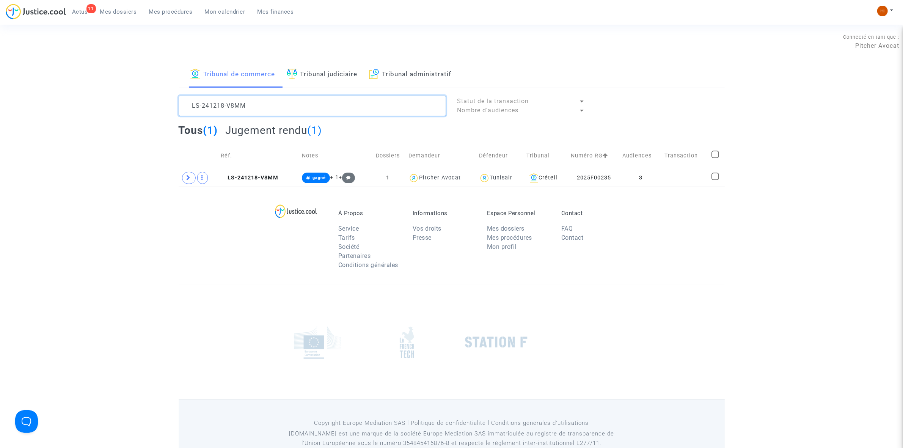
type textarea "LS-241218-V8MM"
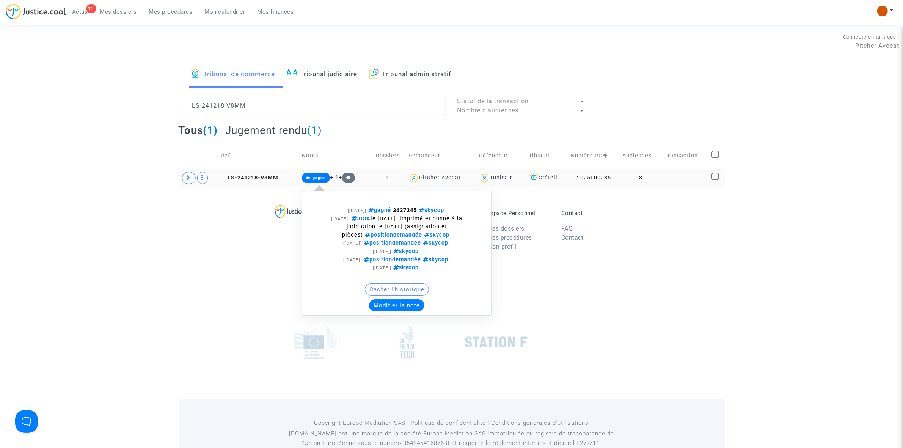
click at [313, 179] on span "gagné" at bounding box center [318, 177] width 13 height 5
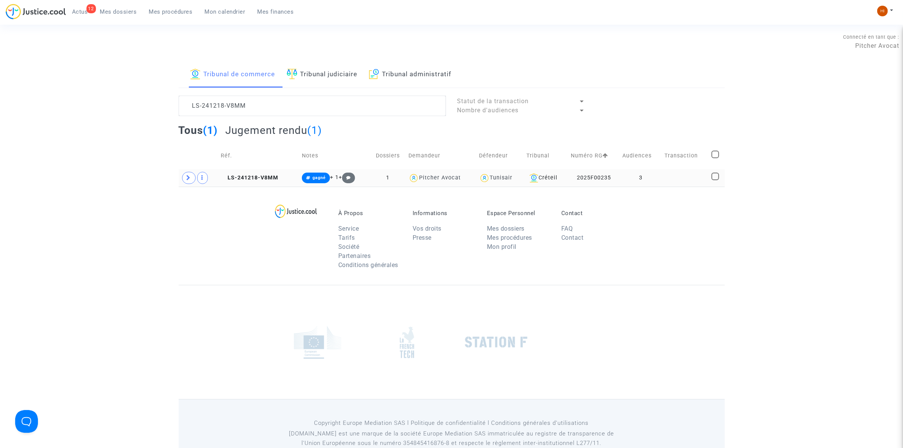
click at [719, 176] on check at bounding box center [716, 178] width 10 height 11
click at [719, 173] on span at bounding box center [715, 177] width 8 height 8
click at [715, 180] on input "checkbox" at bounding box center [715, 180] width 0 height 0
checkbox input "true"
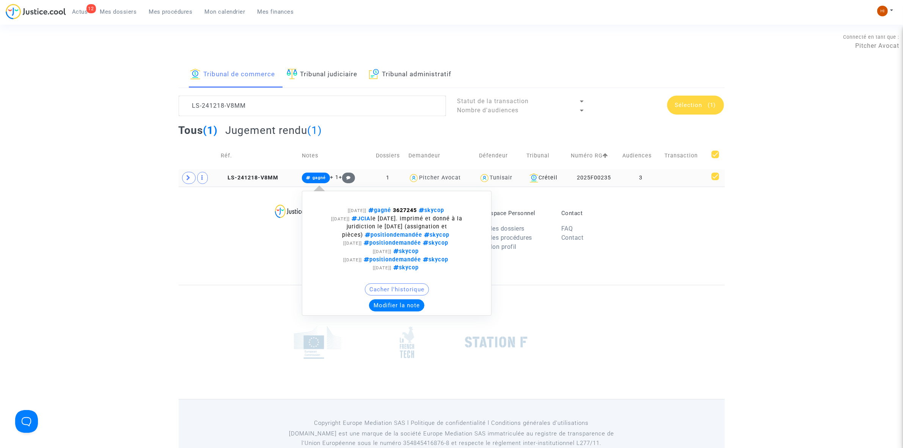
drag, startPoint x: 319, startPoint y: 178, endPoint x: 360, endPoint y: 248, distance: 80.2
click at [319, 178] on span "gagné" at bounding box center [318, 177] width 13 height 5
drag, startPoint x: 393, startPoint y: 209, endPoint x: 418, endPoint y: 212, distance: 26.1
click at [418, 212] on span "gagné 3627245 skycop" at bounding box center [406, 210] width 80 height 6
copy span "3627245"
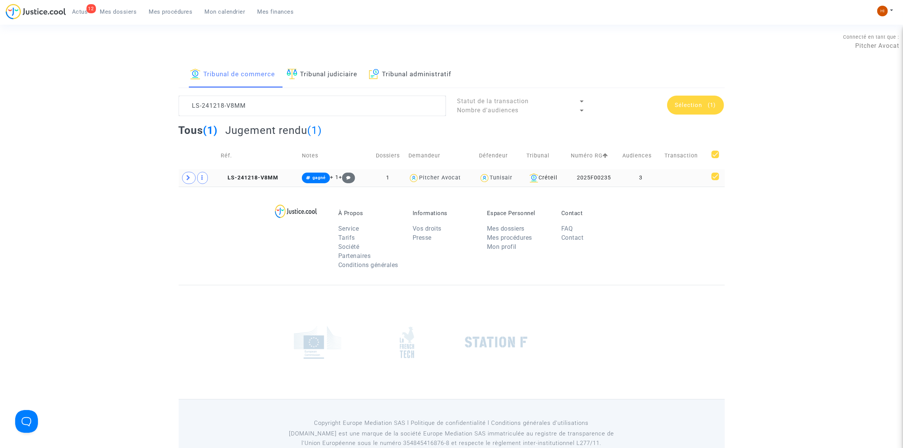
click at [187, 184] on td at bounding box center [199, 177] width 40 height 17
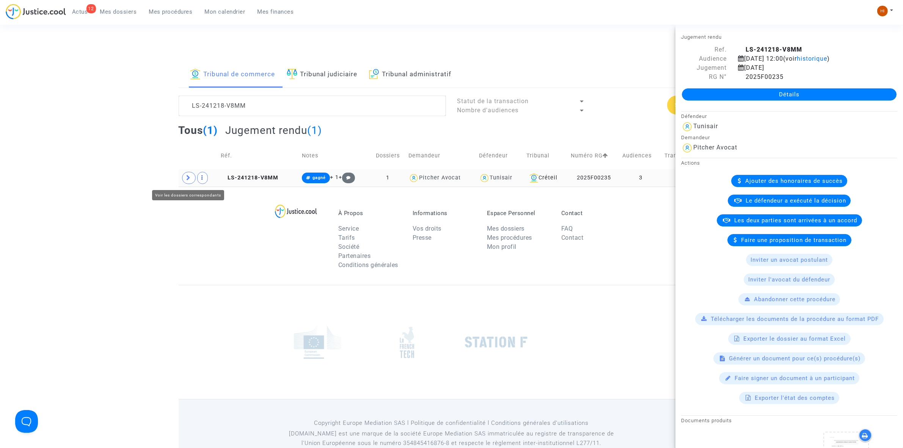
click at [192, 181] on span at bounding box center [189, 178] width 14 height 12
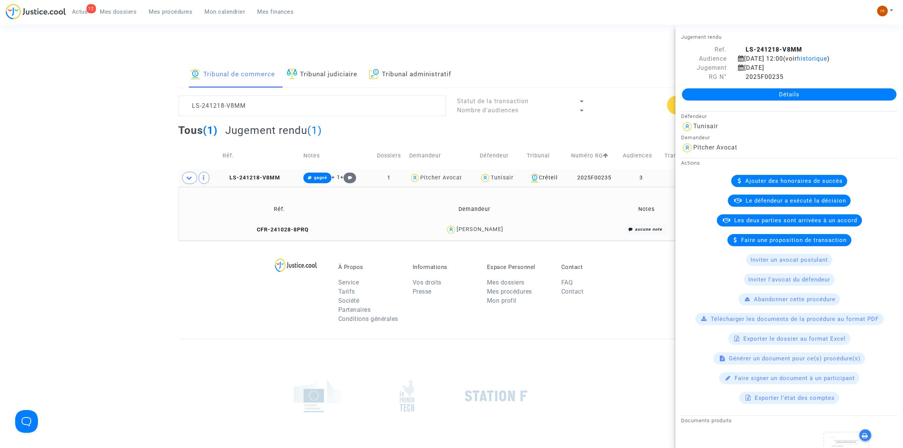
click at [266, 281] on div "À Propos Service Tarifs Société Partenaires Conditions générales Informations V…" at bounding box center [452, 289] width 546 height 98
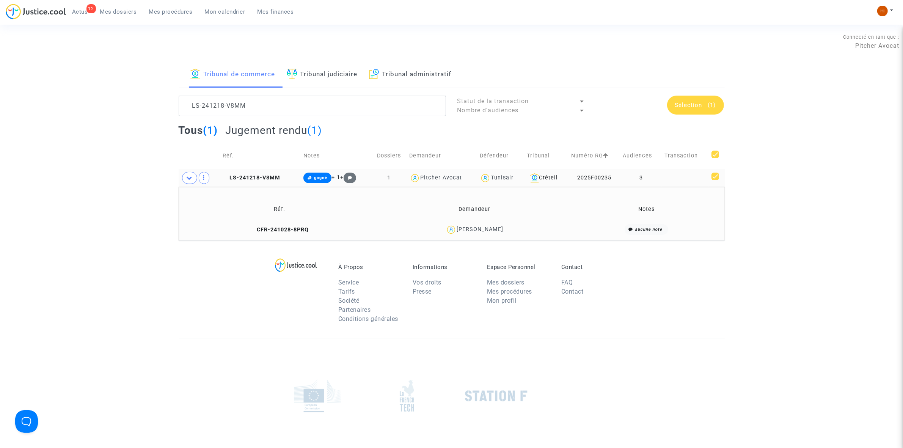
click at [702, 102] on span "Sélection (1)" at bounding box center [695, 105] width 41 height 7
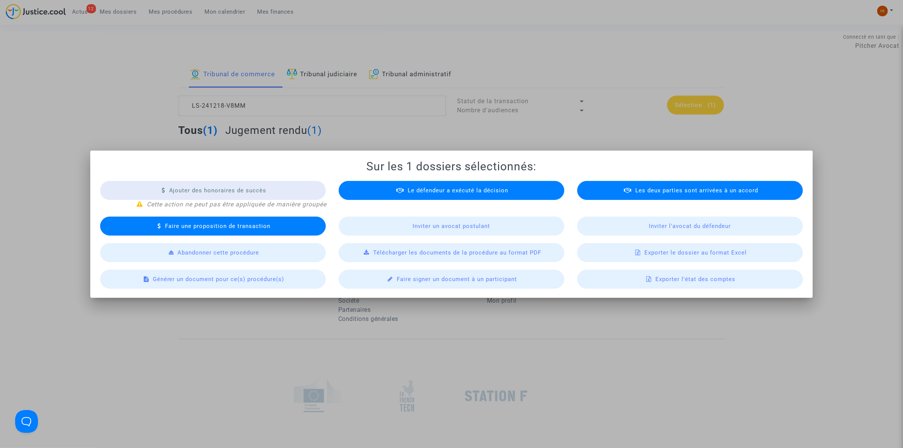
click at [719, 251] on span "Exporter le dossier au format Excel" at bounding box center [695, 252] width 102 height 7
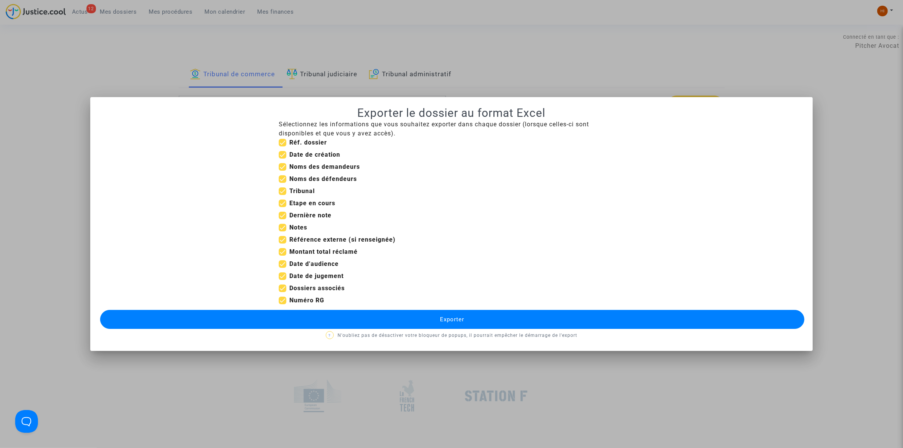
click at [511, 319] on button "Exporter" at bounding box center [452, 319] width 704 height 19
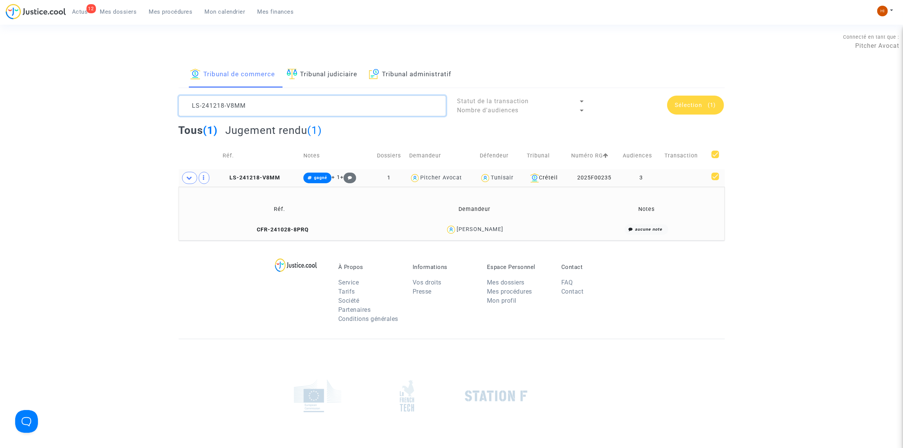
click at [336, 108] on textarea at bounding box center [312, 106] width 267 height 20
click at [313, 106] on textarea at bounding box center [312, 106] width 267 height 20
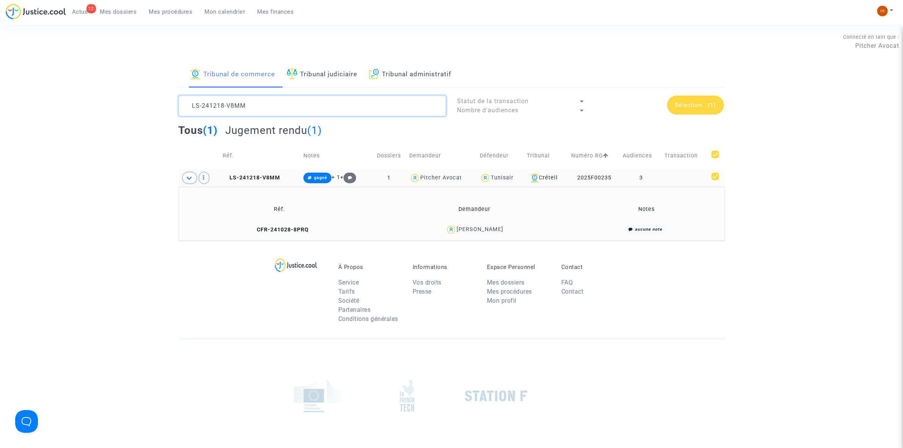
click at [313, 106] on textarea at bounding box center [312, 106] width 267 height 20
paste textarea "ZJXE"
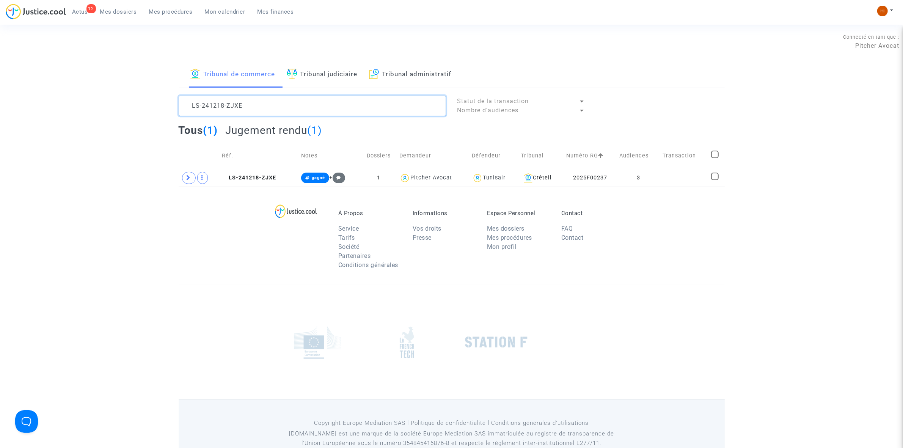
type textarea "LS-241218-ZJXE"
click at [718, 174] on span at bounding box center [715, 177] width 8 height 8
click at [715, 180] on input "checkbox" at bounding box center [714, 180] width 0 height 0
checkbox input "true"
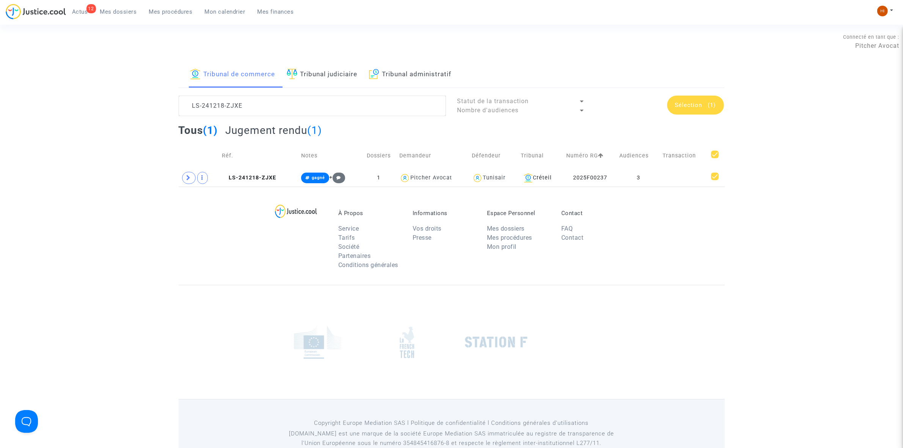
click at [706, 110] on div "Sélection (1)" at bounding box center [695, 105] width 57 height 19
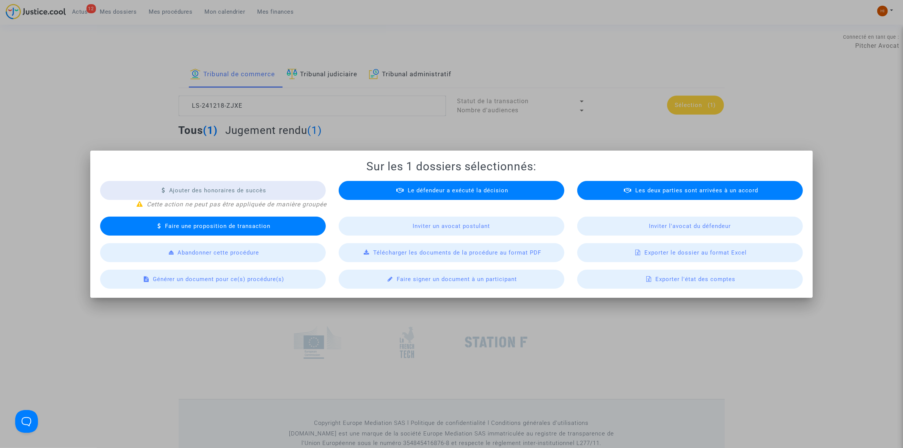
click at [636, 253] on div "Exporter le dossier au format Excel" at bounding box center [690, 252] width 226 height 19
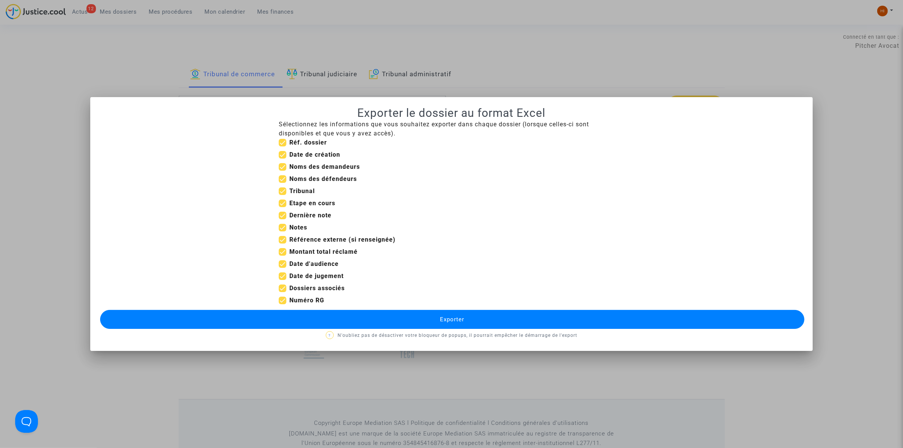
click at [378, 320] on button "Exporter" at bounding box center [452, 319] width 704 height 19
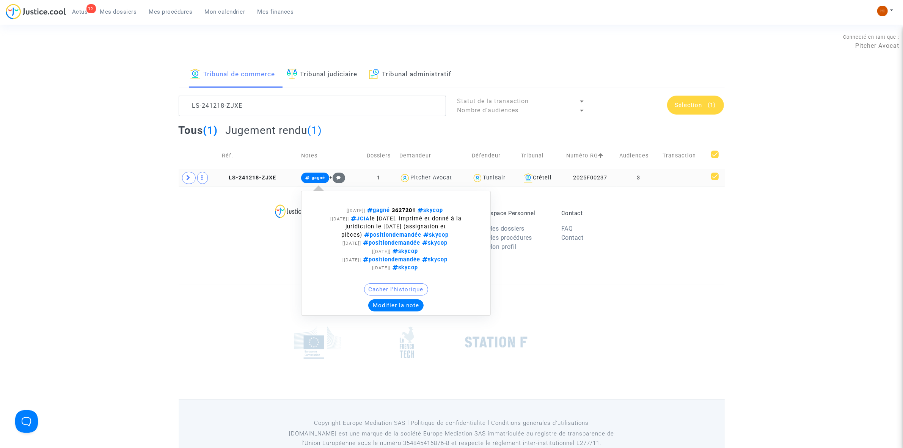
click at [319, 182] on span "gagné" at bounding box center [315, 178] width 28 height 11
drag, startPoint x: 393, startPoint y: 213, endPoint x: 419, endPoint y: 210, distance: 26.3
click at [419, 210] on span "gagné 3627201 skycop" at bounding box center [406, 210] width 80 height 6
copy span "3627201"
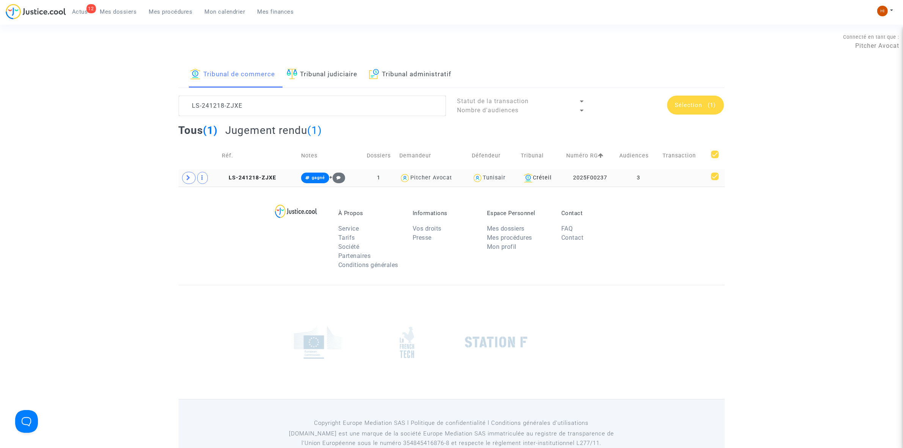
click at [696, 181] on td at bounding box center [684, 177] width 49 height 17
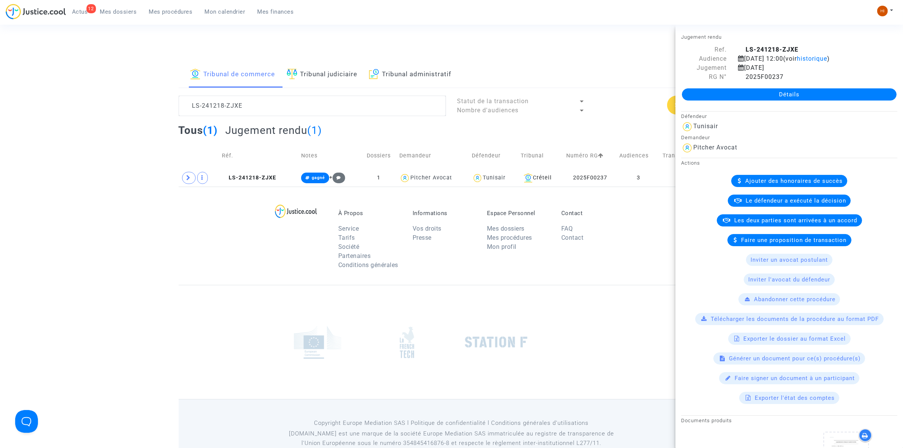
click at [625, 274] on div "À Propos Service Tarifs Société Partenaires Conditions générales Informations V…" at bounding box center [452, 236] width 546 height 98
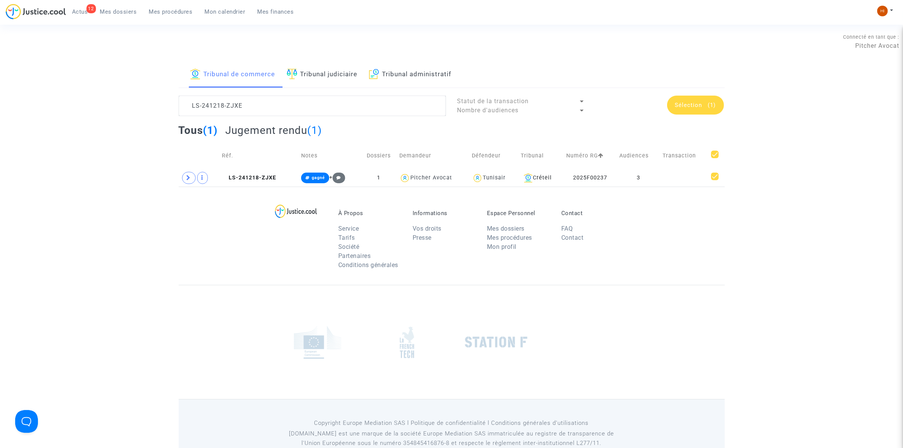
click at [682, 105] on span "Sélection" at bounding box center [688, 105] width 27 height 7
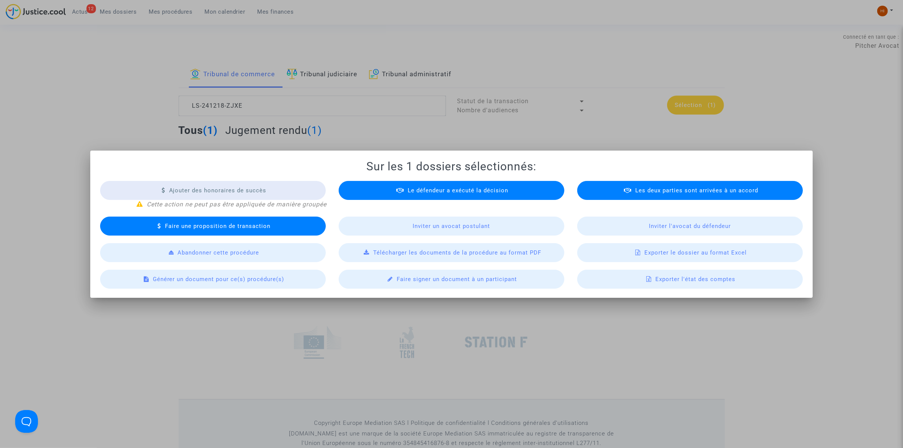
click at [710, 255] on div "Exporter le dossier au format Excel" at bounding box center [690, 252] width 226 height 19
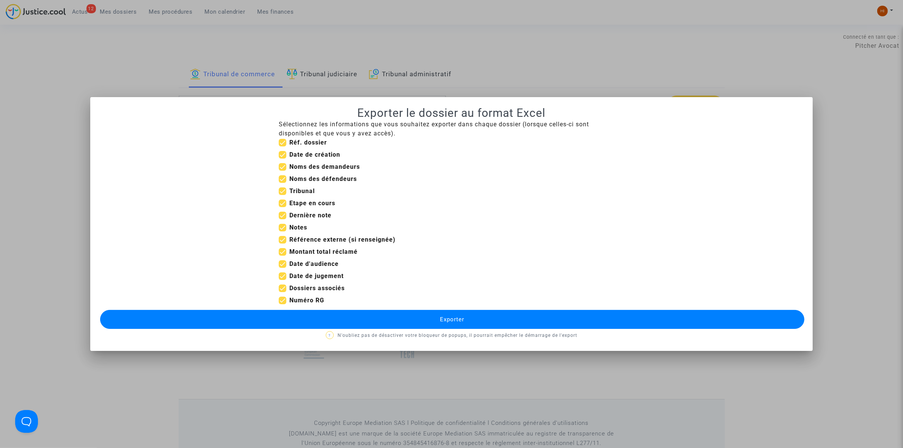
click at [379, 323] on button "Exporter" at bounding box center [452, 319] width 704 height 19
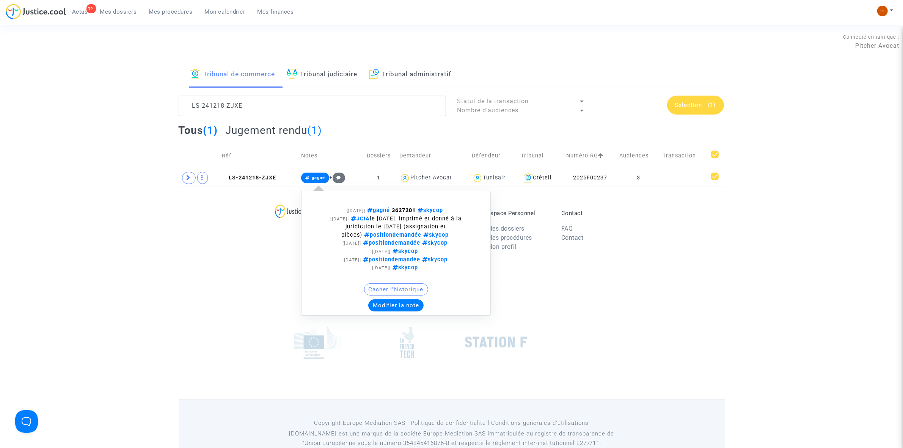
click at [313, 179] on span "gagné" at bounding box center [318, 177] width 13 height 5
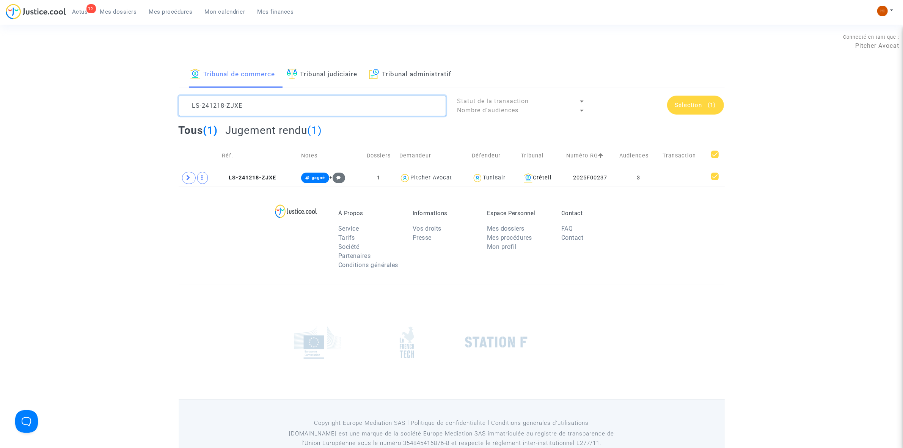
click at [258, 101] on textarea at bounding box center [312, 106] width 267 height 20
paste textarea "TGRC"
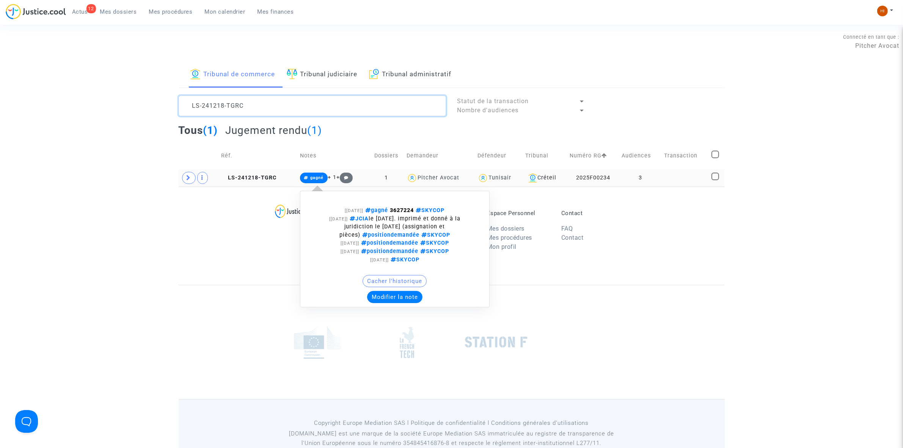
type textarea "LS-241218-TGRC"
drag, startPoint x: 309, startPoint y: 177, endPoint x: 308, endPoint y: 181, distance: 4.3
click at [311, 177] on span "gagné" at bounding box center [317, 177] width 13 height 5
drag, startPoint x: 394, startPoint y: 210, endPoint x: 416, endPoint y: 211, distance: 22.0
click at [414, 211] on strong "3627224" at bounding box center [402, 210] width 24 height 6
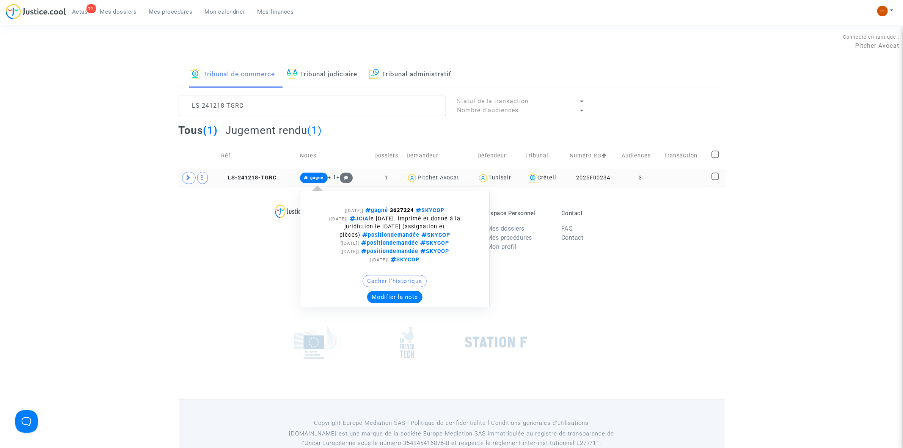
copy strong "3627224"
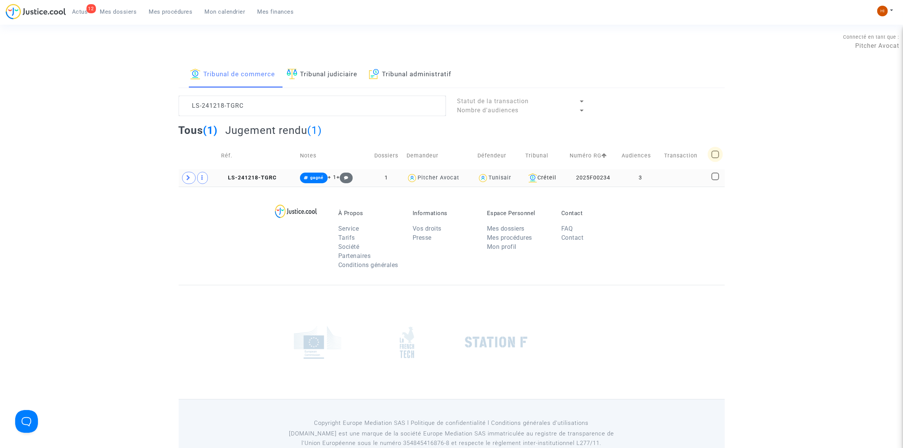
click at [715, 151] on span at bounding box center [715, 155] width 8 height 8
click at [715, 158] on input "checkbox" at bounding box center [715, 158] width 0 height 0
checkbox input "true"
click at [675, 107] on span "Sélection" at bounding box center [688, 105] width 27 height 7
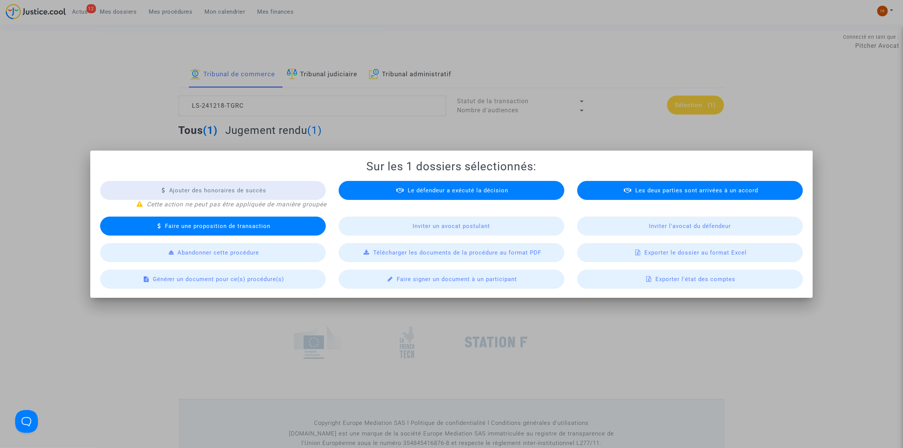
click at [666, 259] on div "Exporter le dossier au format Excel" at bounding box center [690, 252] width 226 height 19
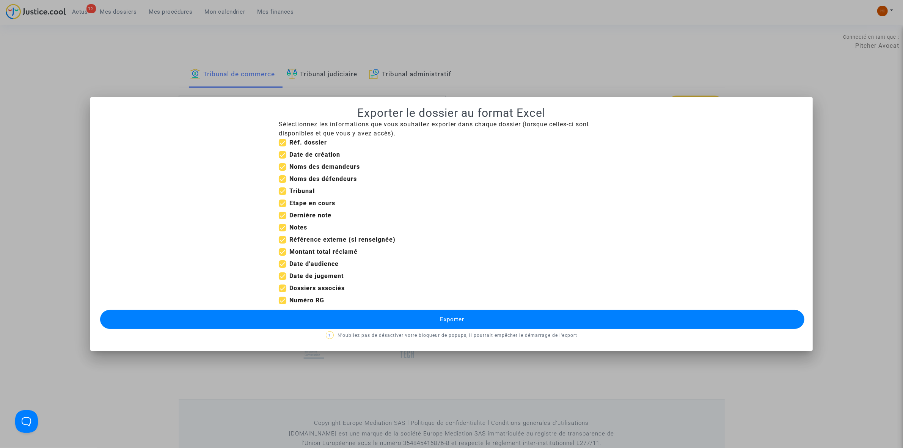
click at [361, 319] on button "Exporter" at bounding box center [452, 319] width 704 height 19
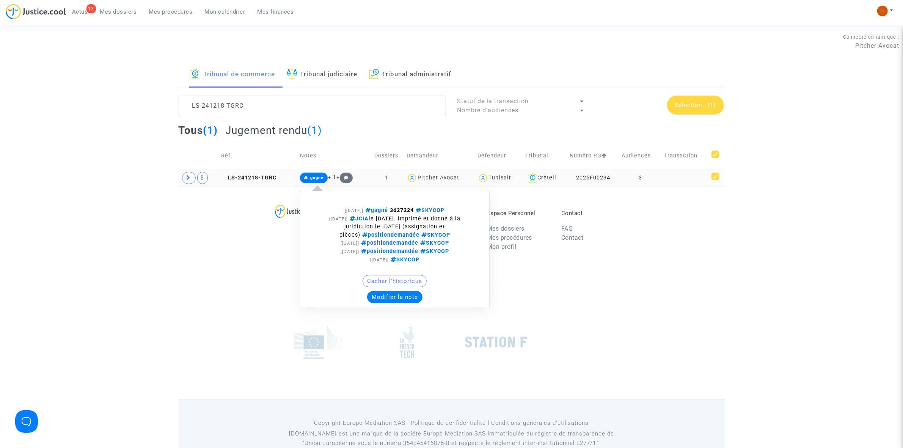
click at [305, 180] on icon at bounding box center [306, 178] width 5 height 4
click at [322, 177] on span "gagné" at bounding box center [314, 178] width 28 height 11
click at [394, 301] on button "Modifier la note" at bounding box center [394, 297] width 55 height 12
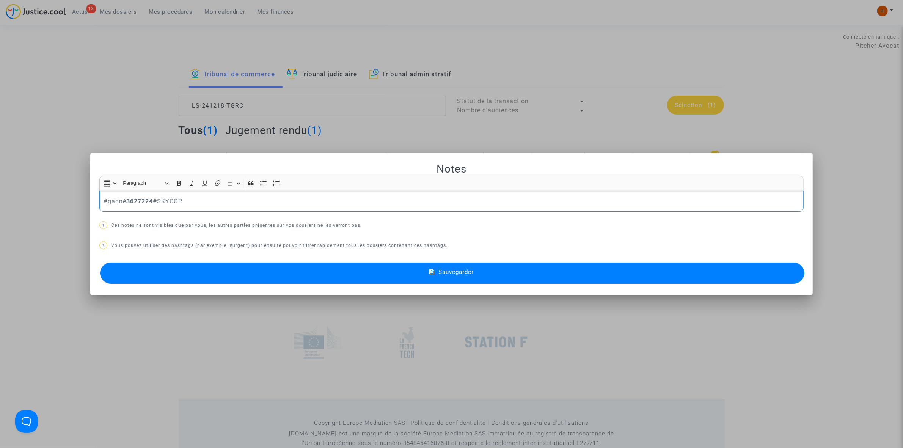
click at [99, 201] on div "#gagné 3627224 #SKYCOP" at bounding box center [451, 201] width 704 height 21
click at [323, 271] on button "Sauvegarder" at bounding box center [452, 272] width 704 height 21
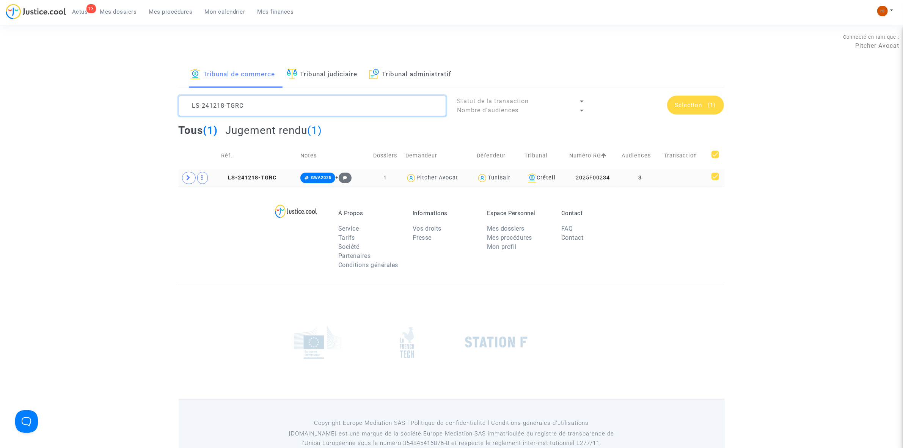
click at [290, 108] on textarea at bounding box center [312, 106] width 267 height 20
paste textarea "ZJXE"
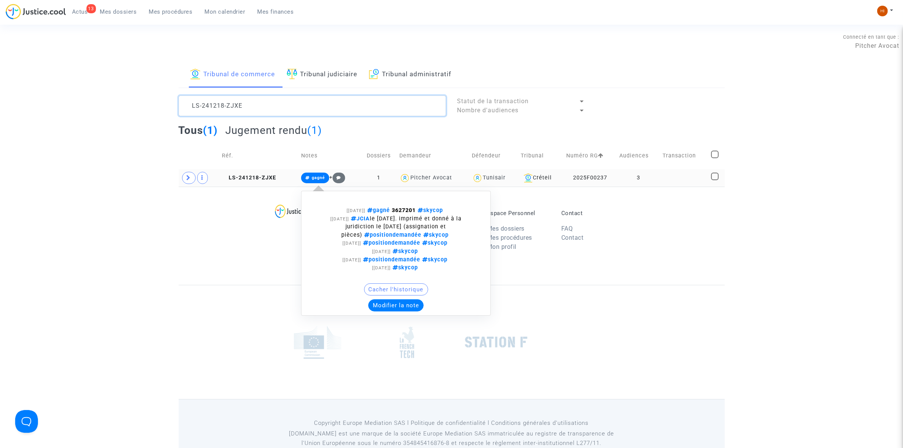
type textarea "LS-241218-ZJXE"
click at [313, 170] on td "gagné + [09/09/2025] gagné 3627201 skycop [04/06/2025] JCIA le 24 juin. imprimé…" at bounding box center [329, 177] width 62 height 17
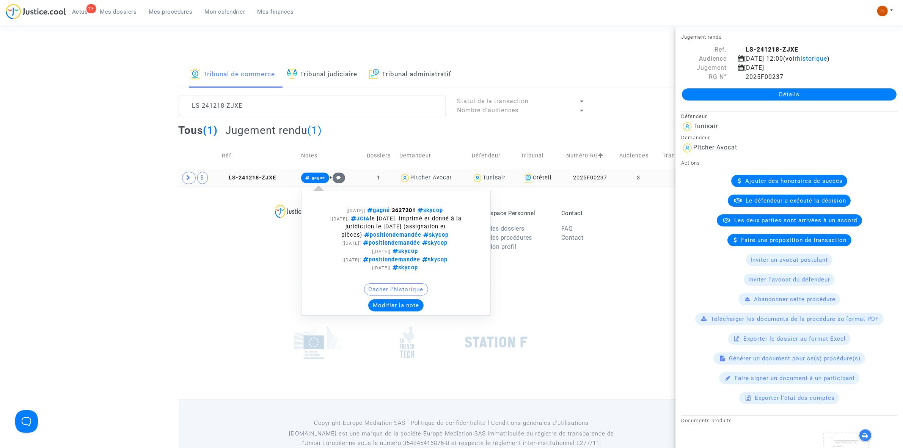
click at [313, 174] on span "gagné" at bounding box center [315, 178] width 28 height 11
click at [397, 306] on button "Modifier la note" at bounding box center [395, 305] width 55 height 12
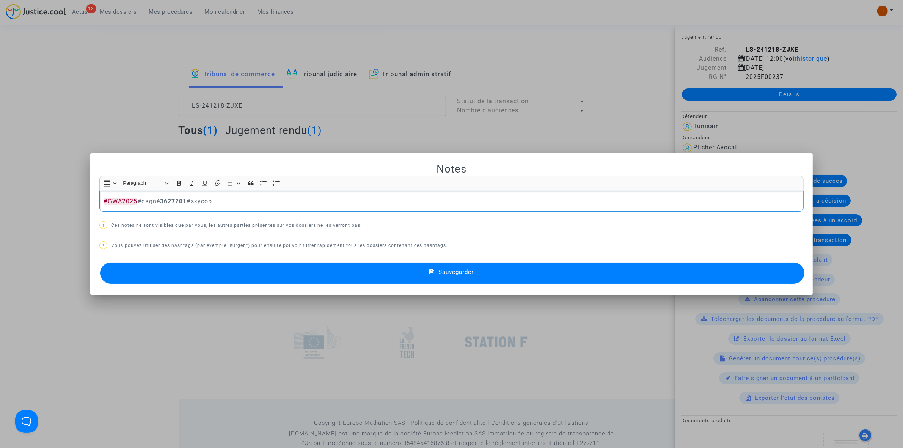
click at [442, 272] on span "Sauvegarder" at bounding box center [455, 272] width 35 height 7
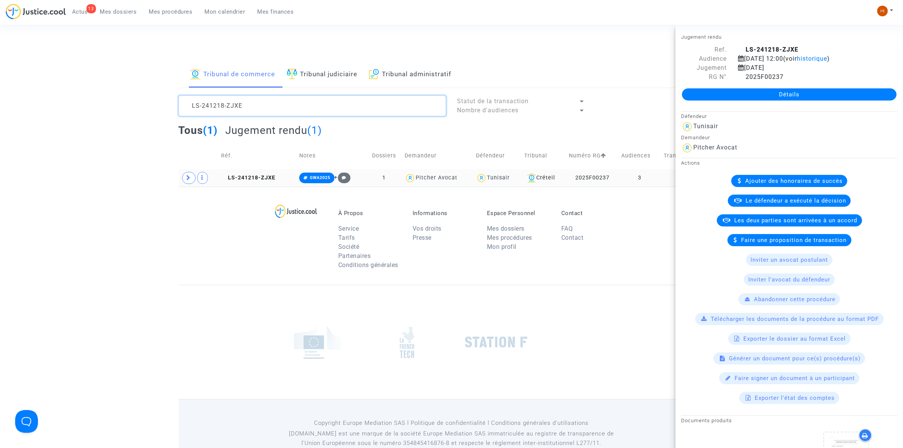
click at [319, 103] on textarea at bounding box center [312, 106] width 267 height 20
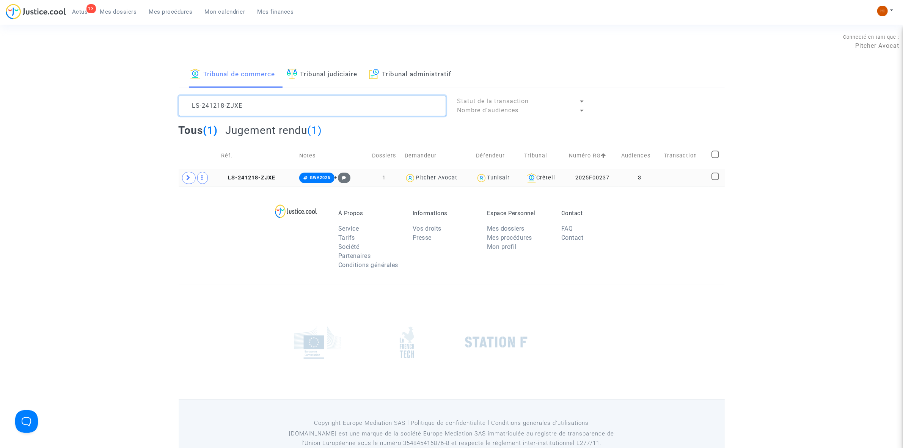
click at [319, 103] on textarea at bounding box center [312, 106] width 267 height 20
paste textarea "V8MM"
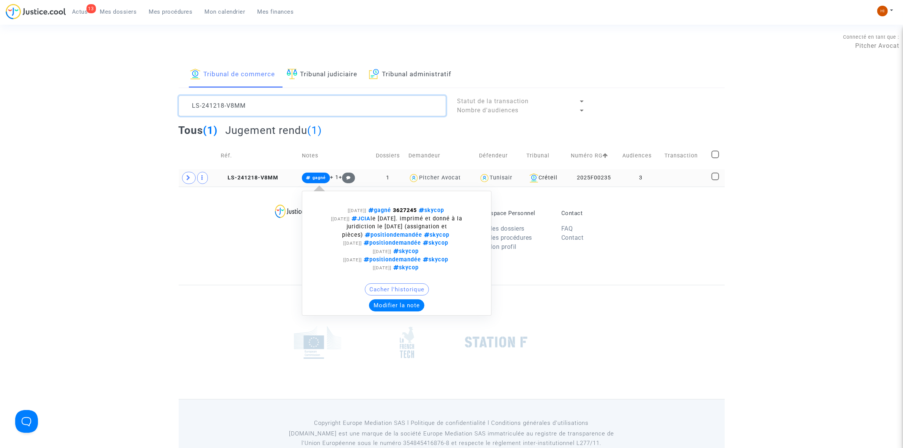
type textarea "LS-241218-V8MM"
click at [320, 176] on span "gagné" at bounding box center [318, 177] width 13 height 5
click at [408, 306] on button "Modifier la note" at bounding box center [396, 305] width 55 height 12
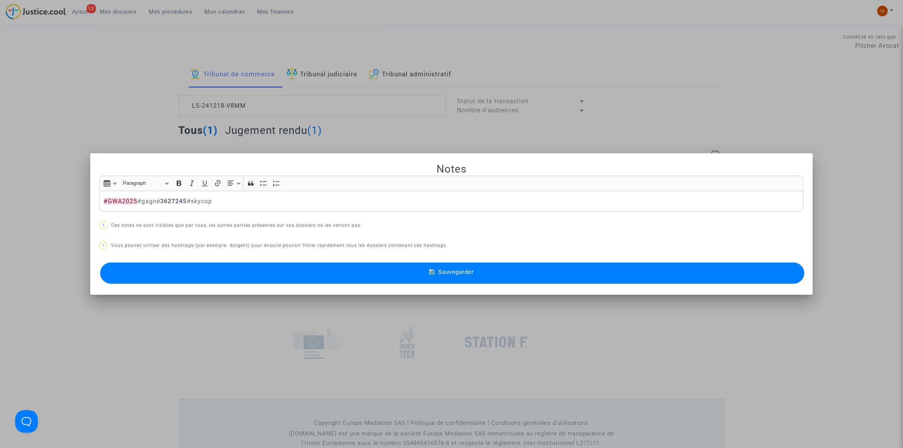
click at [438, 283] on button "Sauvegarder" at bounding box center [452, 272] width 704 height 21
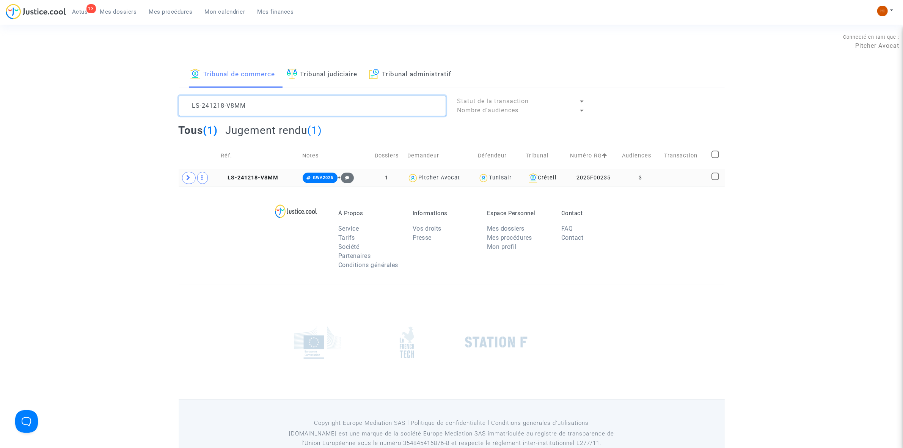
click at [274, 103] on textarea at bounding box center [312, 106] width 267 height 20
paste textarea "YQED"
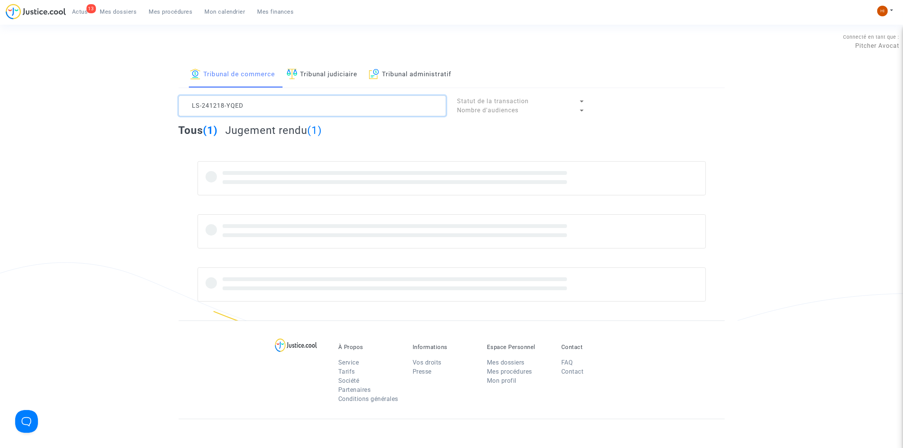
type textarea "LS-241218-YQED"
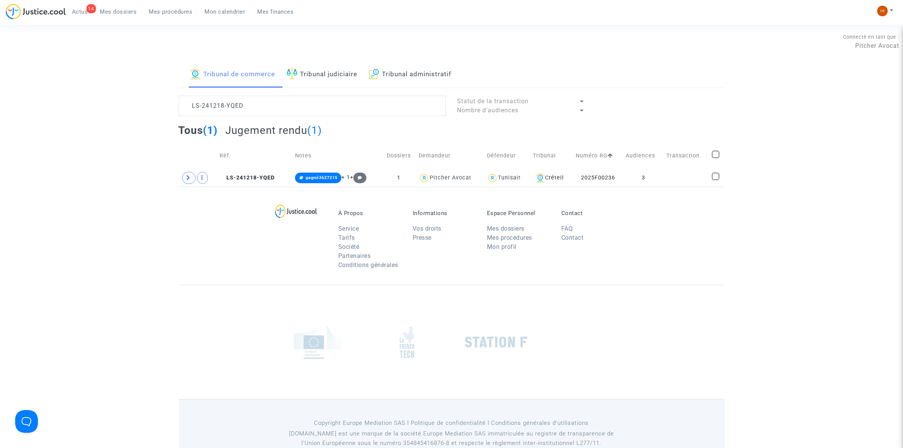
click at [167, 11] on span "Mes procédures" at bounding box center [171, 11] width 44 height 7
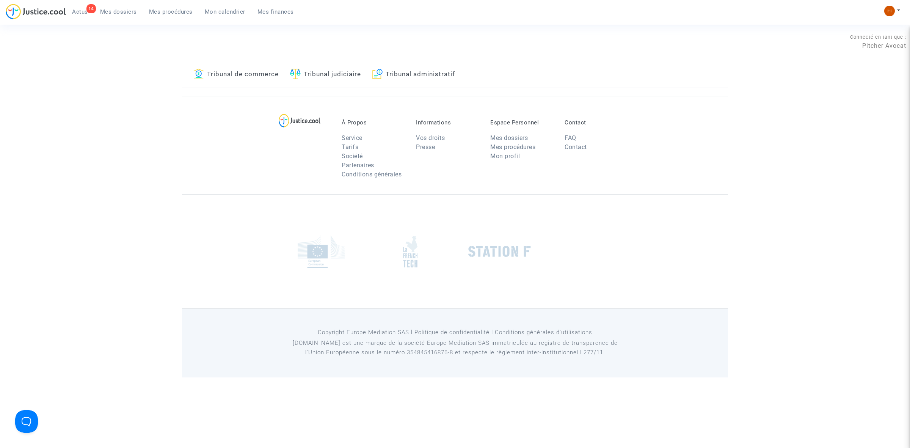
click at [120, 11] on span "Mes dossiers" at bounding box center [118, 11] width 37 height 7
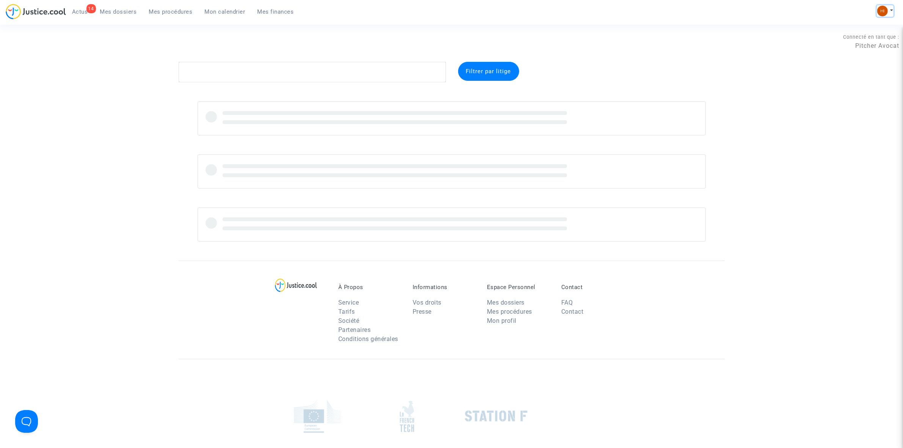
click at [878, 12] on img at bounding box center [882, 11] width 11 height 11
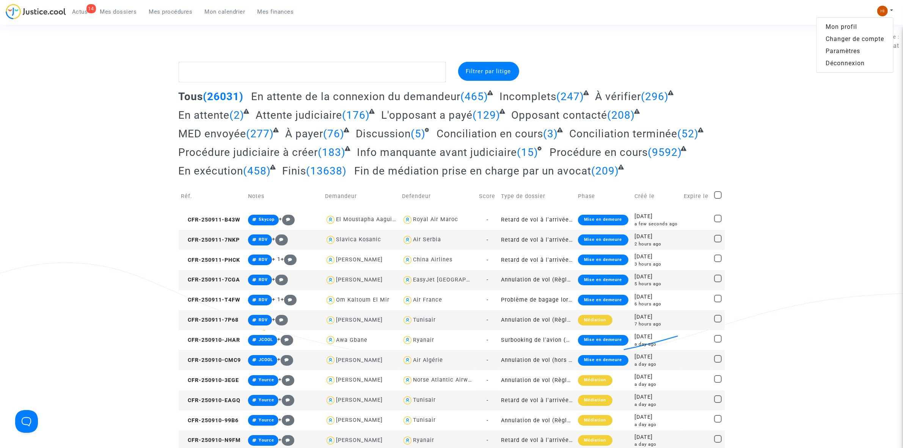
click at [862, 36] on link "Changer de compte" at bounding box center [855, 39] width 77 height 12
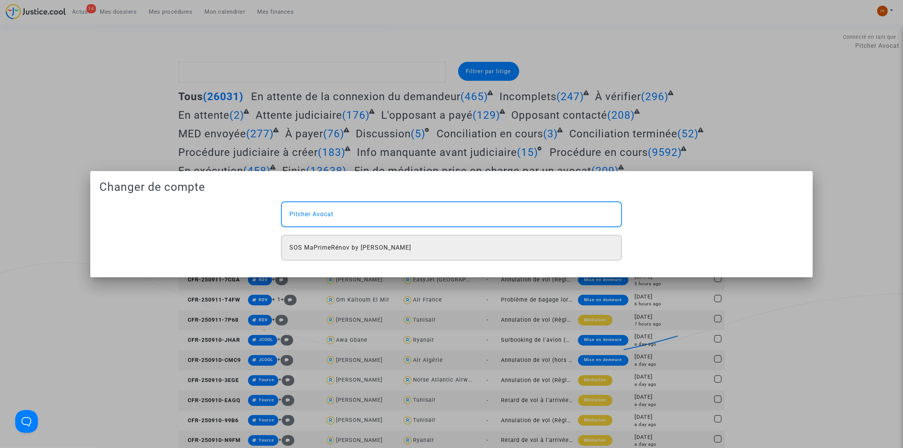
click at [369, 242] on div "SOS MaPrimeRénov by [PERSON_NAME]" at bounding box center [451, 248] width 341 height 26
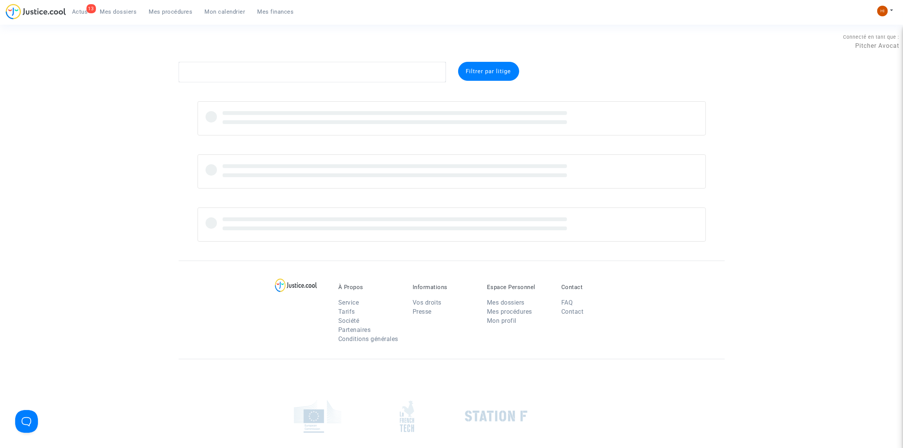
drag, startPoint x: 176, startPoint y: 9, endPoint x: 190, endPoint y: 14, distance: 15.1
click at [176, 9] on span "Mes procédures" at bounding box center [171, 11] width 44 height 7
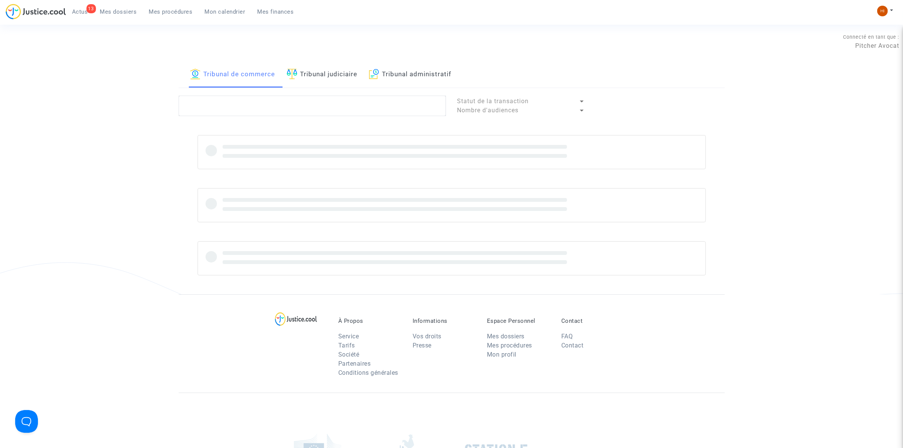
click at [321, 80] on link "Tribunal judiciaire" at bounding box center [322, 75] width 71 height 26
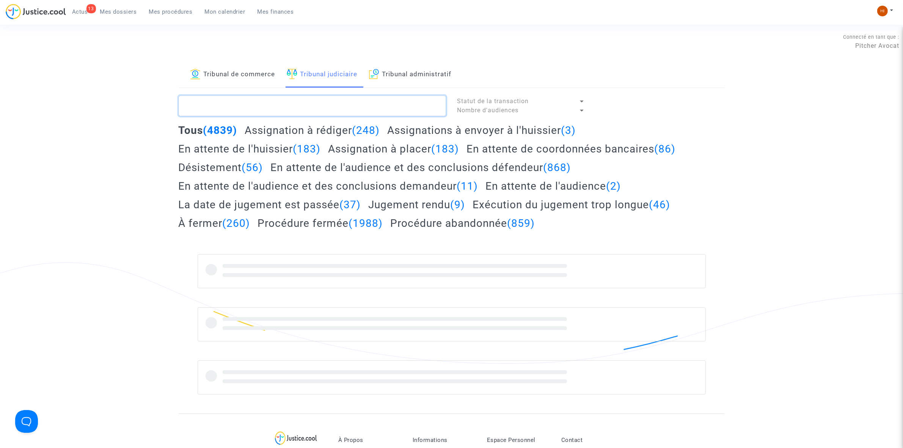
click at [302, 109] on textarea at bounding box center [312, 106] width 267 height 20
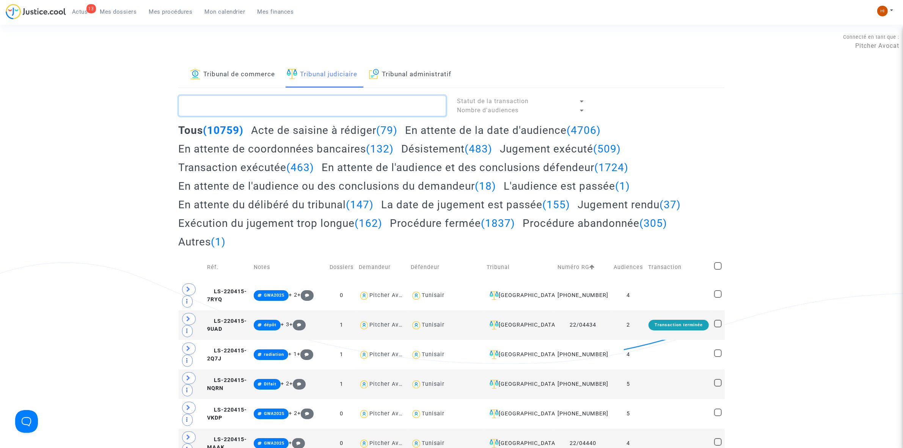
paste textarea "LS-250313-9W4Y"
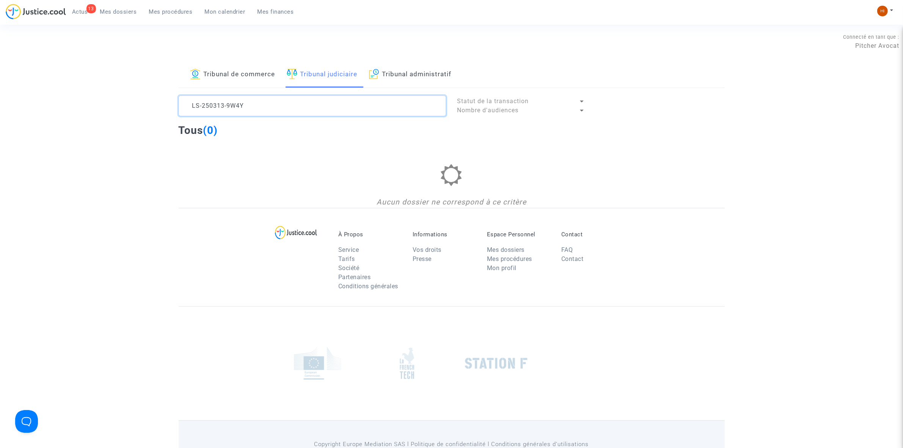
type textarea "LS-250313-9W4Y"
click at [236, 69] on link "Tribunal de commerce" at bounding box center [232, 75] width 85 height 26
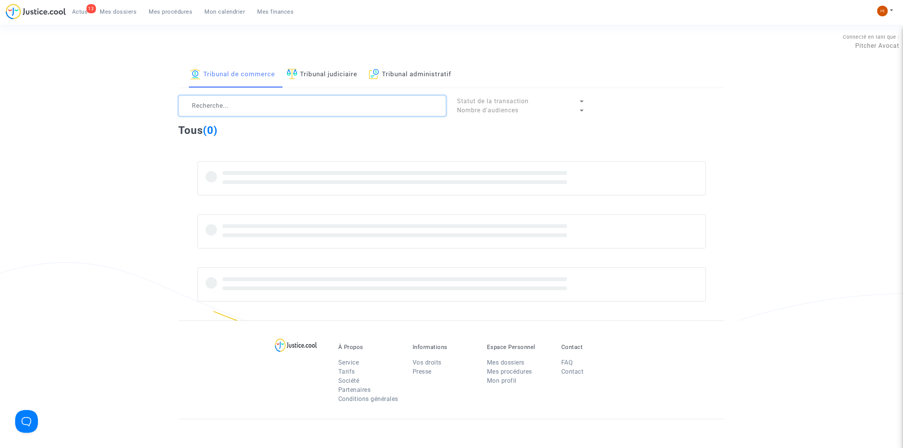
click at [239, 102] on textarea at bounding box center [312, 106] width 267 height 20
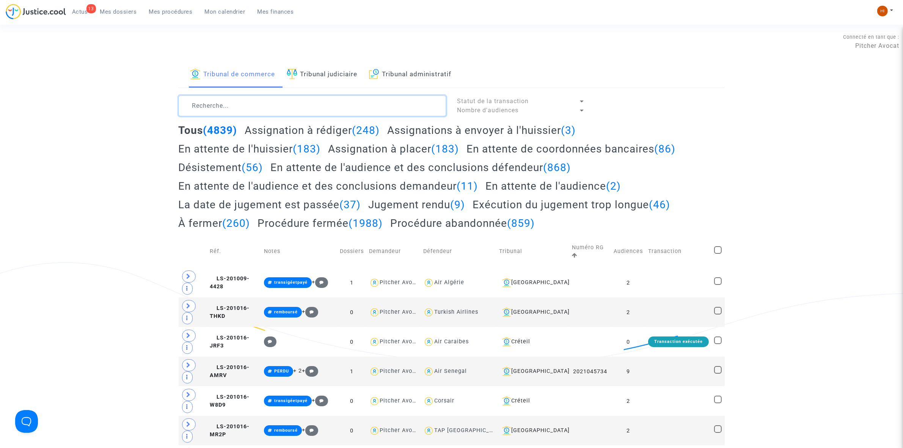
paste textarea "LS-250313-9W4Y"
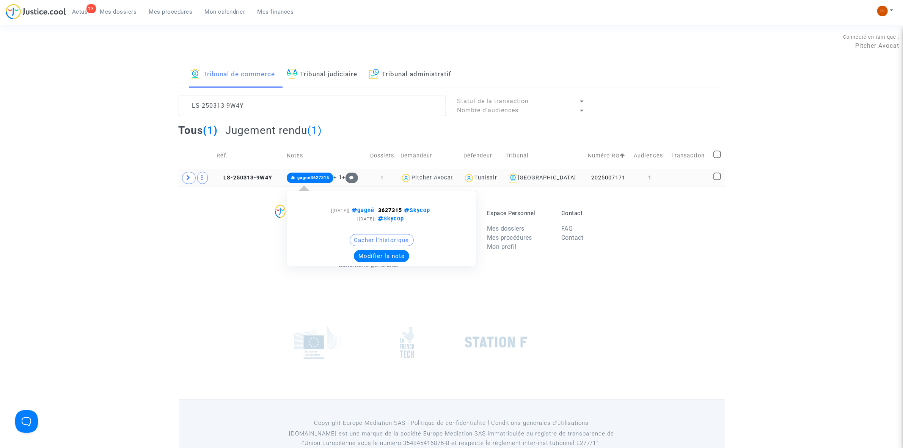
click at [295, 177] on icon at bounding box center [293, 178] width 5 height 4
click at [252, 181] on span "LS-250313-9W4Y" at bounding box center [245, 177] width 56 height 6
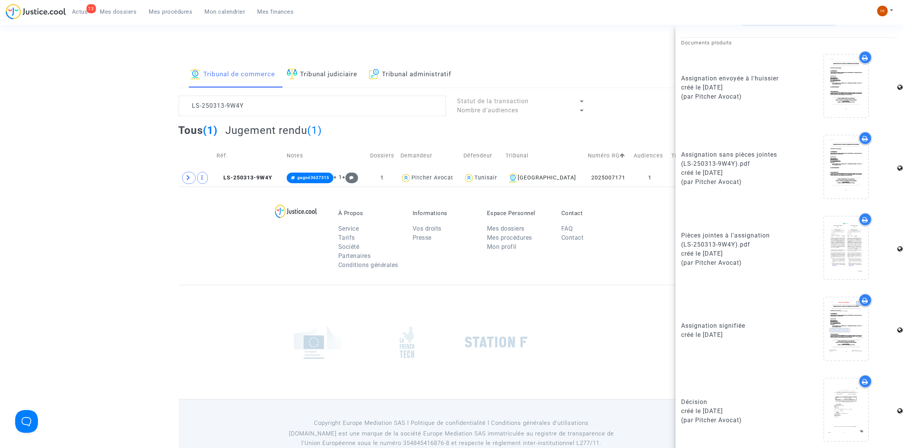
scroll to position [381, 0]
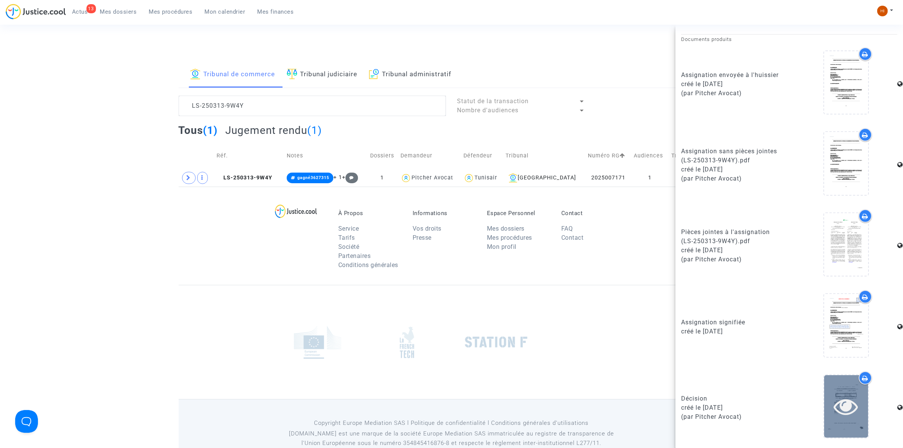
click at [846, 422] on div at bounding box center [846, 406] width 44 height 63
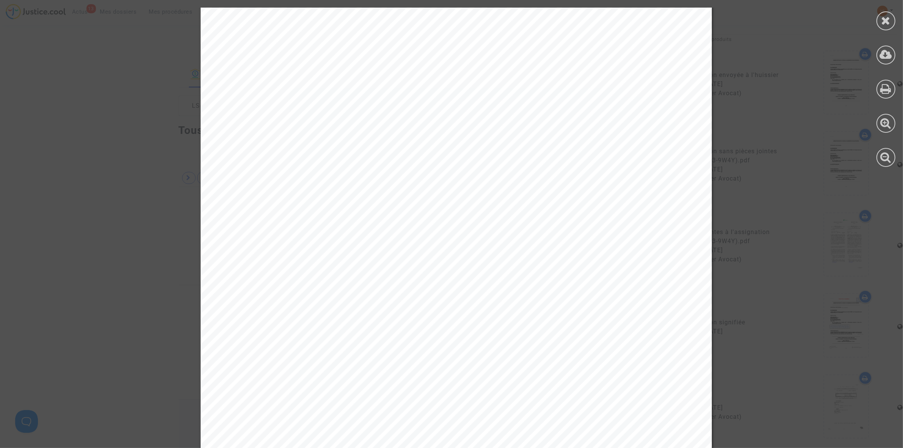
scroll to position [0, 0]
click at [888, 17] on icon at bounding box center [885, 20] width 9 height 11
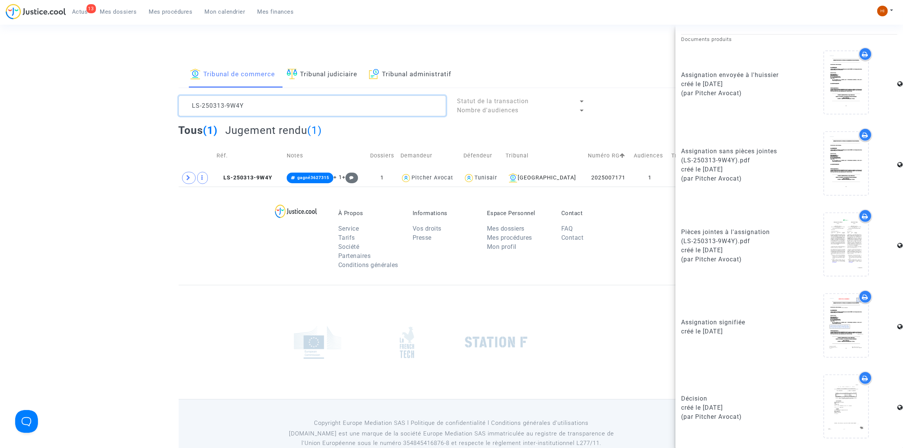
drag, startPoint x: 264, startPoint y: 116, endPoint x: 267, endPoint y: 113, distance: 4.1
click at [264, 116] on textarea at bounding box center [312, 106] width 267 height 20
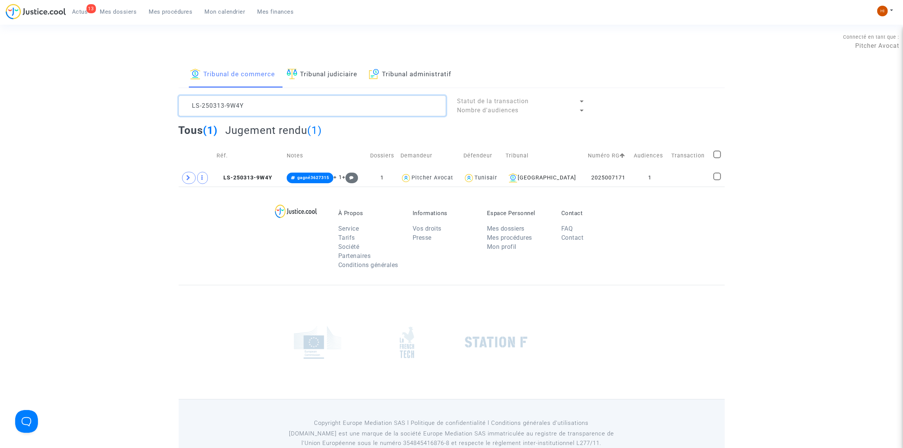
click at [270, 109] on textarea at bounding box center [312, 106] width 267 height 20
paste textarea "41218-YQED"
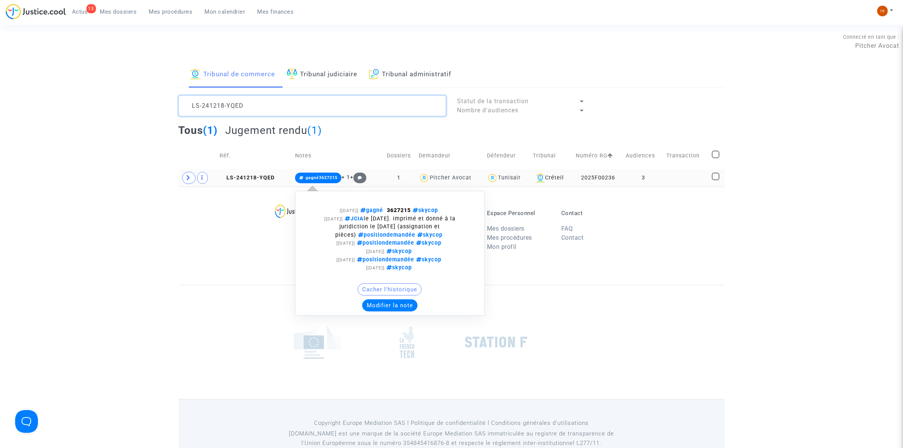
type textarea "LS-241218-YQED"
drag, startPoint x: 311, startPoint y: 182, endPoint x: 357, endPoint y: 214, distance: 55.6
click at [311, 182] on span "gagné3627215" at bounding box center [318, 178] width 47 height 11
click at [399, 306] on button "Modifier la note" at bounding box center [389, 305] width 55 height 12
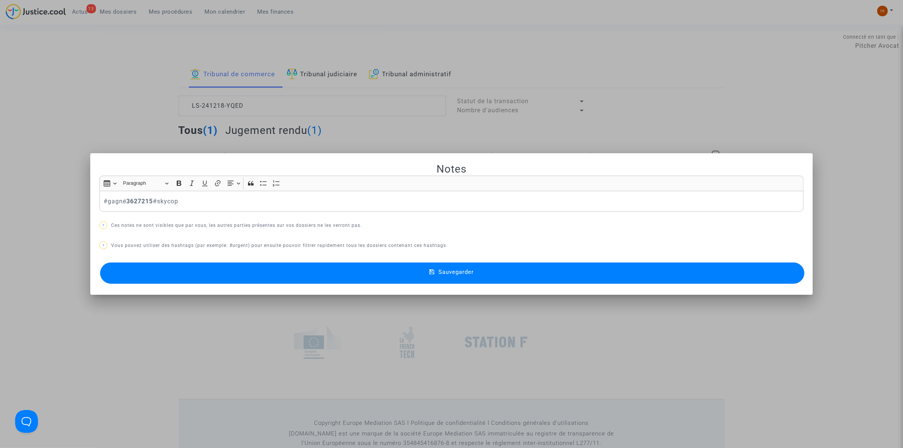
click at [100, 262] on button "Sauvegarder" at bounding box center [452, 272] width 704 height 21
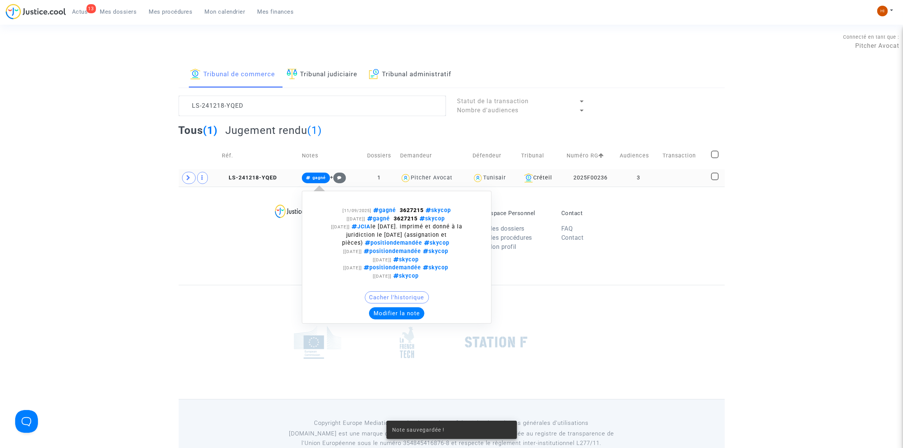
click at [319, 177] on span "gagné" at bounding box center [318, 177] width 13 height 5
click at [403, 312] on button "Modifier la note" at bounding box center [396, 313] width 55 height 12
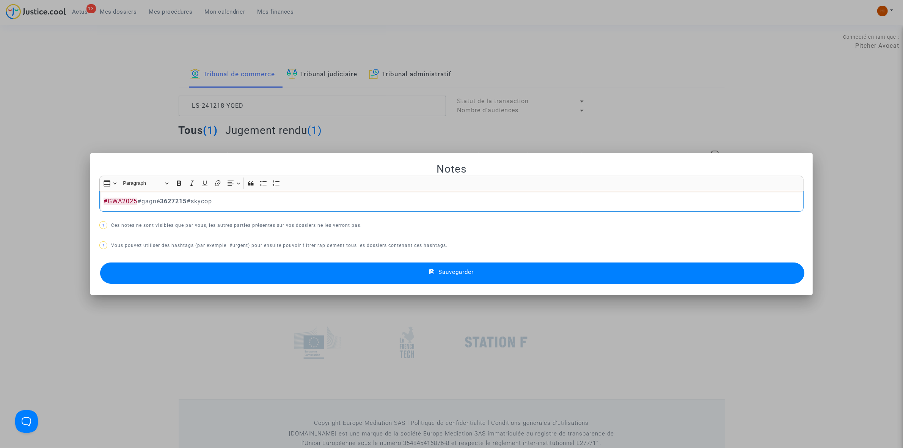
click at [371, 279] on button "Sauvegarder" at bounding box center [452, 272] width 704 height 21
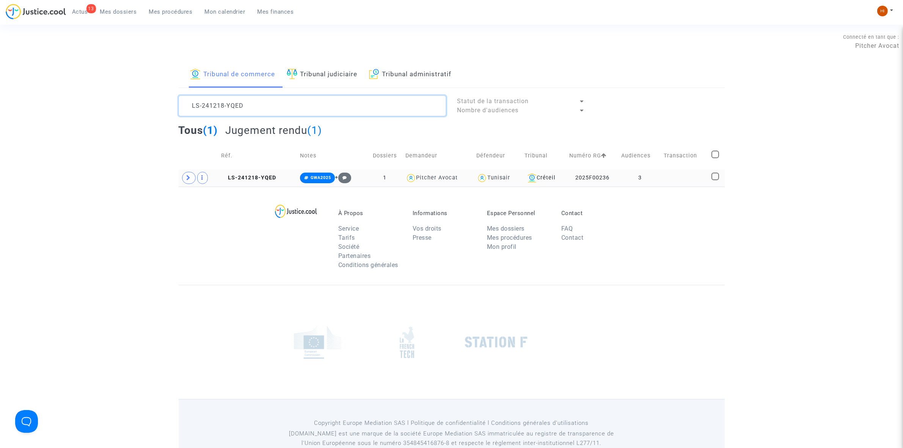
click at [314, 102] on textarea at bounding box center [312, 106] width 267 height 20
paste textarea "0617-CEPC"
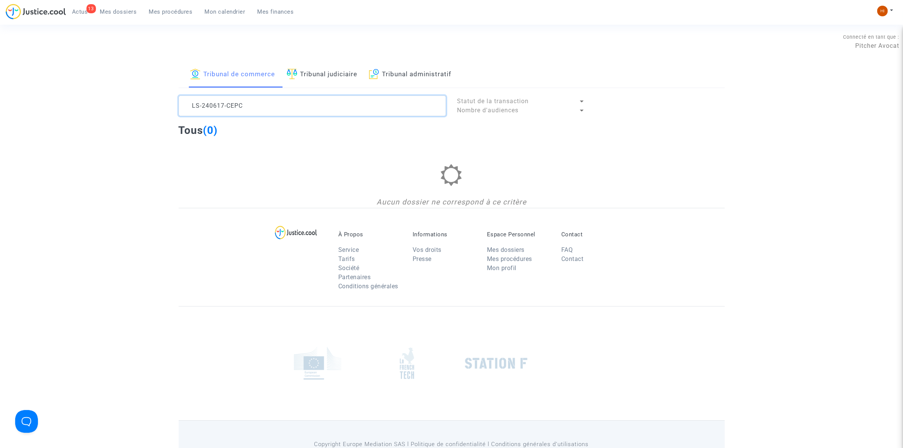
type textarea "LS-240617-CEPC"
click at [321, 75] on link "Tribunal judiciaire" at bounding box center [322, 75] width 71 height 26
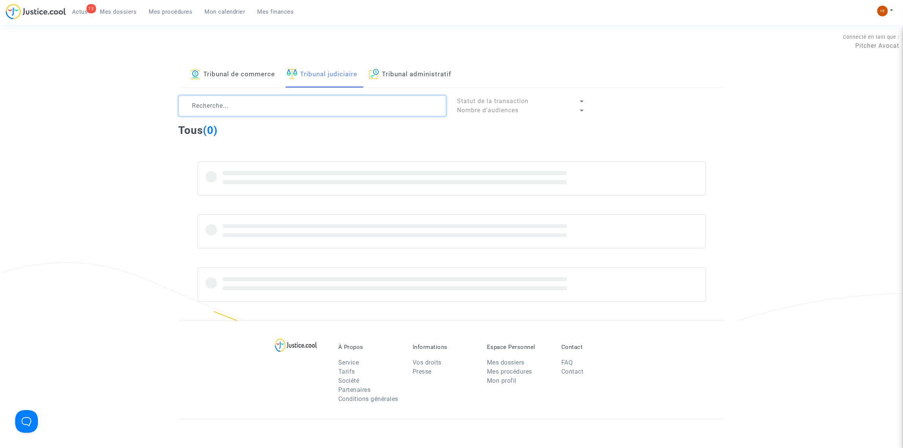
click at [311, 111] on textarea at bounding box center [312, 106] width 267 height 20
paste textarea "LS-240617-CEPC"
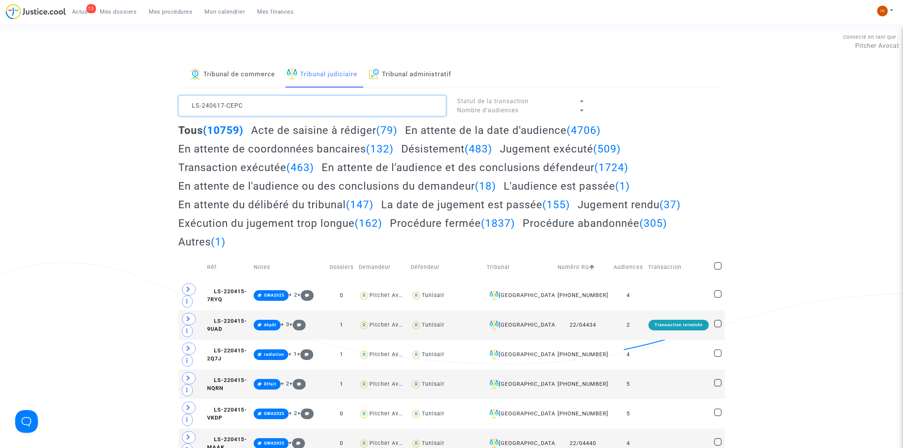
scroll to position [8, 0]
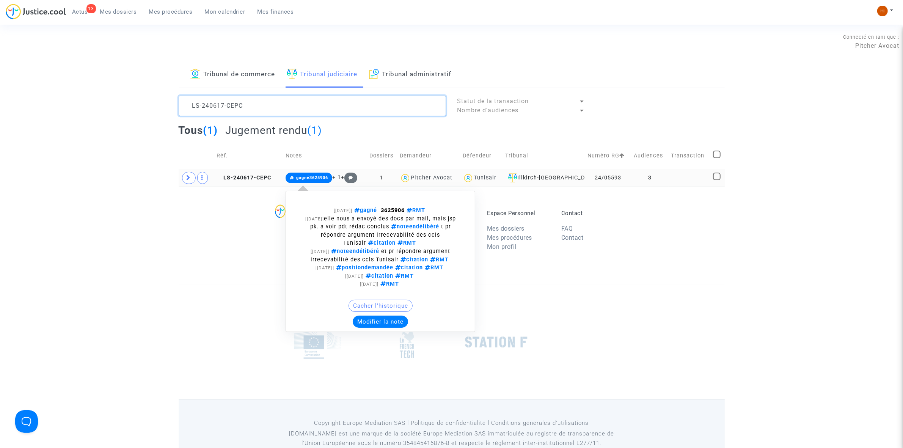
type textarea "LS-240617-CEPC"
click at [309, 177] on span "gagné3625906" at bounding box center [312, 177] width 32 height 5
click at [382, 327] on div "[04/09/2025] gagné 3625906 RMT [02/06/2025] elle nous a envoyé des docs par mai…" at bounding box center [381, 261] width 190 height 141
click at [382, 324] on button "Modifier la note" at bounding box center [380, 322] width 55 height 12
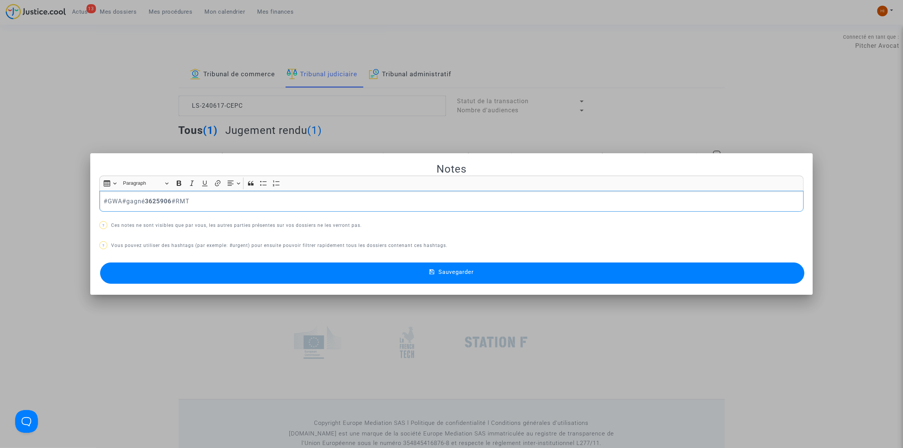
click at [118, 201] on p "#GWA#gagné 3625906 #RMT" at bounding box center [452, 200] width 696 height 9
drag, startPoint x: 133, startPoint y: 211, endPoint x: 146, endPoint y: 215, distance: 13.3
click at [133, 210] on span "#GWA2025" at bounding box center [121, 213] width 25 height 11
click at [317, 283] on button "Sauvegarder" at bounding box center [452, 272] width 704 height 21
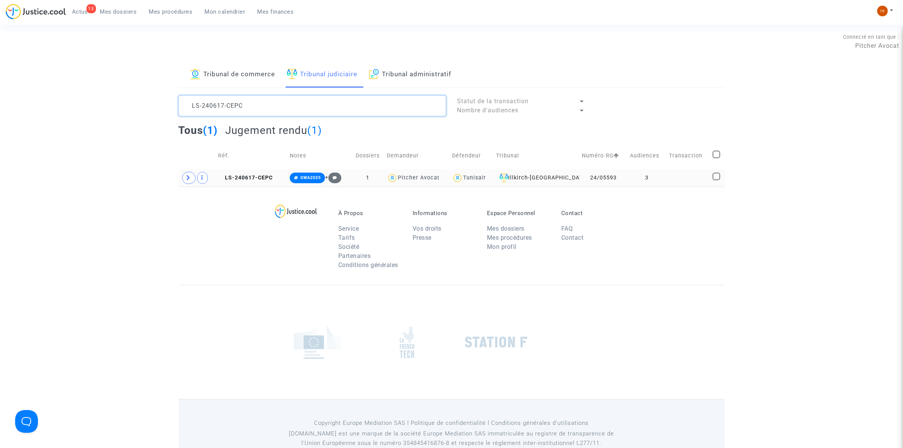
click at [281, 105] on textarea at bounding box center [312, 106] width 267 height 20
paste textarea "712-PFMH"
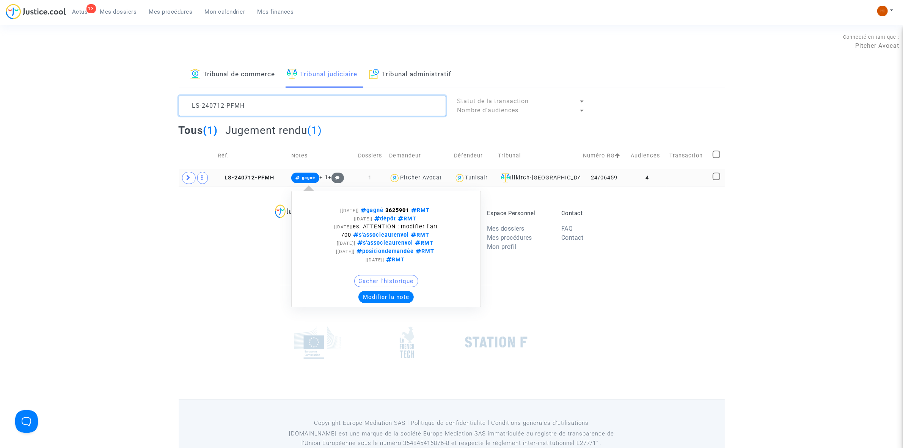
type textarea "LS-240712-PFMH"
click at [302, 176] on span "gagné" at bounding box center [308, 177] width 13 height 5
click at [382, 298] on button "Modifier la note" at bounding box center [385, 297] width 55 height 12
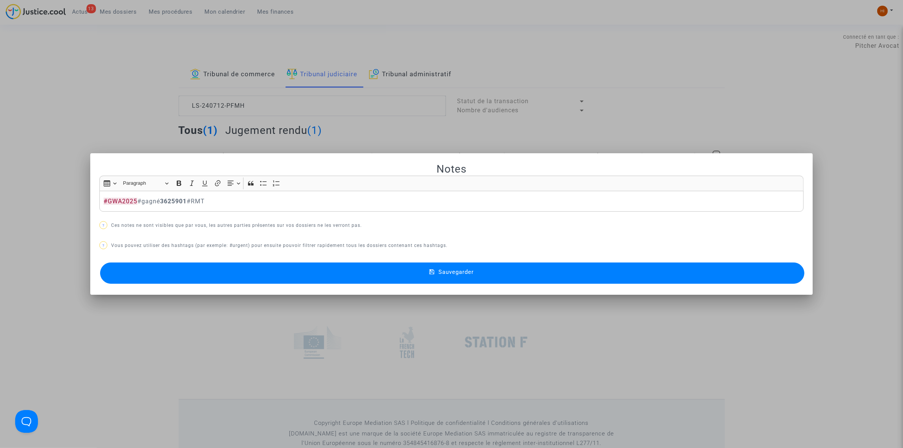
click at [376, 276] on button "Sauvegarder" at bounding box center [452, 272] width 704 height 21
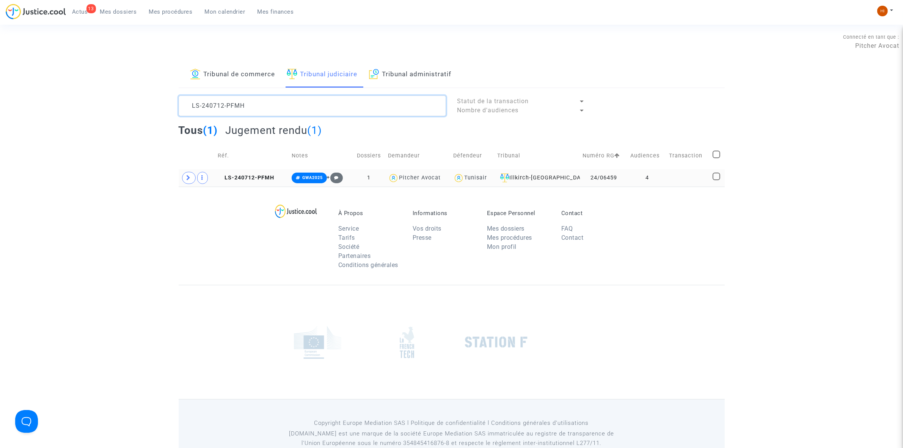
click at [267, 108] on textarea at bounding box center [312, 106] width 267 height 20
paste textarea "123-2KPJ"
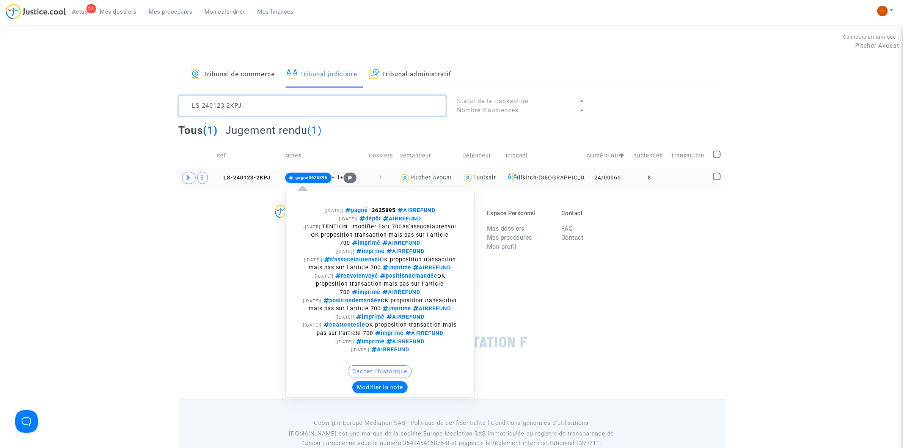
type textarea "LS-240123-2KPJ"
click at [306, 175] on span "gagné3625895" at bounding box center [311, 177] width 32 height 5
click at [387, 393] on button "Modifier la note" at bounding box center [379, 387] width 55 height 12
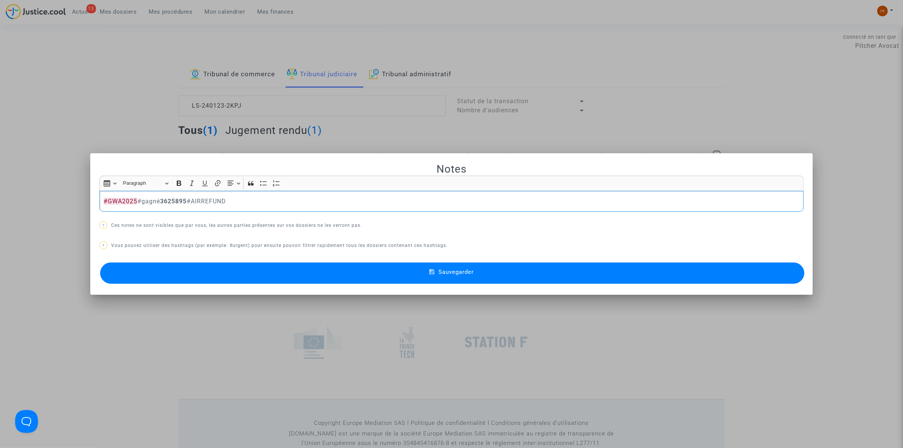
click at [479, 272] on button "Sauvegarder" at bounding box center [452, 272] width 704 height 21
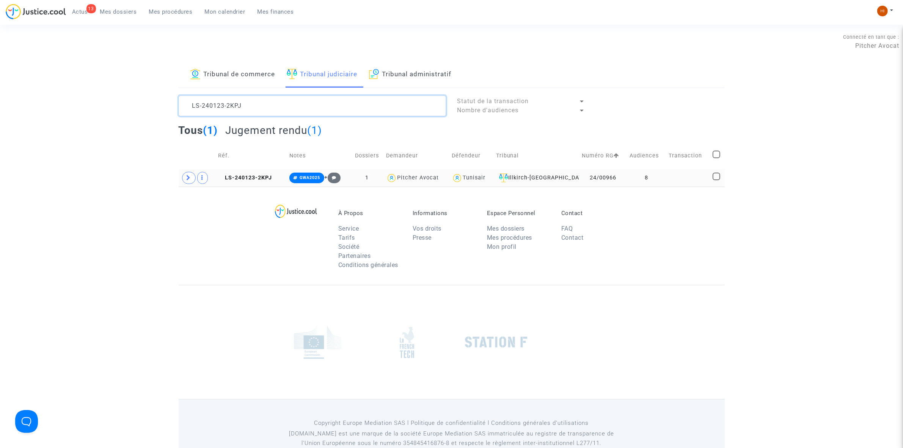
click at [309, 103] on textarea at bounding box center [312, 106] width 267 height 20
paste textarea "531-87HU"
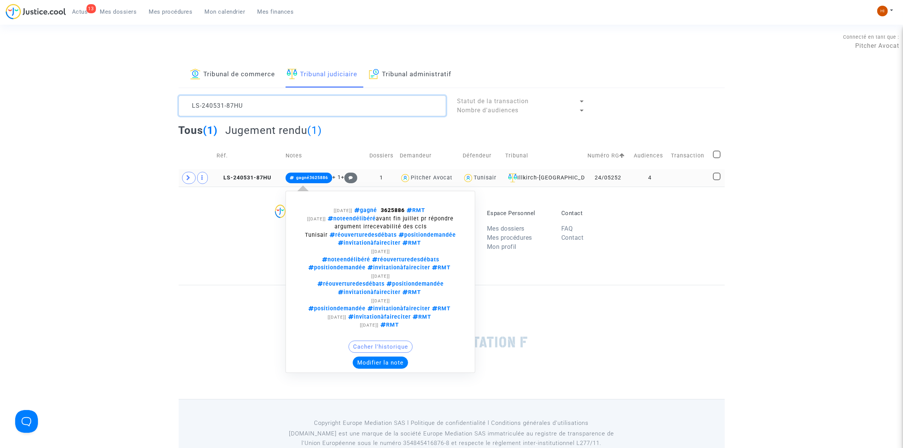
type textarea "LS-240531-87HU"
click at [318, 174] on span "gagné3625886" at bounding box center [309, 178] width 47 height 11
click at [298, 173] on span "gagné3625886" at bounding box center [309, 178] width 47 height 11
click at [386, 356] on button "Modifier la note" at bounding box center [380, 362] width 55 height 12
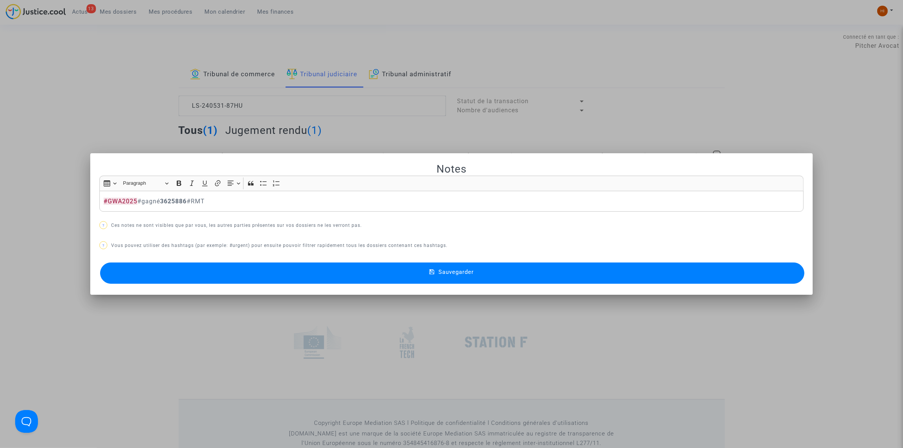
click at [499, 273] on button "Sauvegarder" at bounding box center [452, 272] width 704 height 21
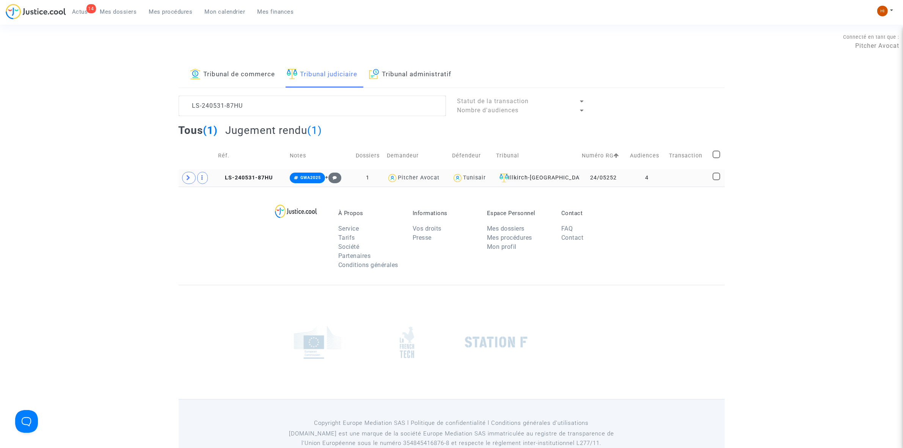
click at [732, 30] on section "Connecté en tant que : Pitcher Avocat Tribunal de commerce Tribunal judiciaire …" at bounding box center [451, 234] width 903 height 468
click at [294, 103] on textarea at bounding box center [312, 106] width 267 height 20
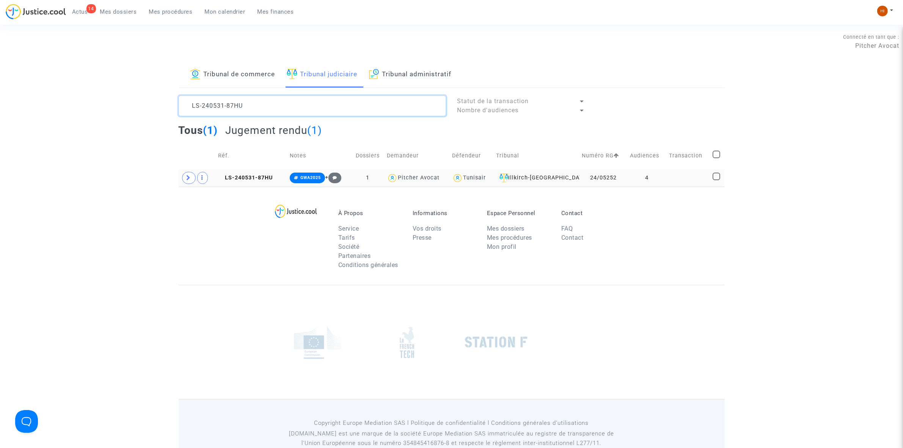
paste textarea "Cher Maître, Nous vous prions de prendre connaissance de la liste des dossiers …"
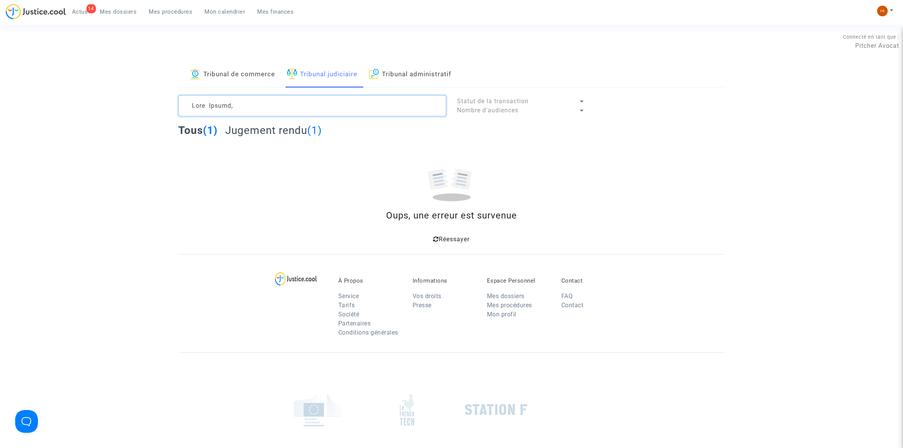
drag, startPoint x: 294, startPoint y: 103, endPoint x: -117, endPoint y: 99, distance: 411.1
click at [0, 99] on html "14 Actus Mes dossiers Mes procédures Mon calendrier Mes finances Mon profil Cha…" at bounding box center [451, 268] width 903 height 536
type textarea "MEYER Nous vous prions de prendre connaissance de la liste des dossiers que nou…"
click at [438, 238] on link "Réessayer" at bounding box center [451, 239] width 36 height 7
click at [300, 106] on textarea at bounding box center [312, 106] width 267 height 20
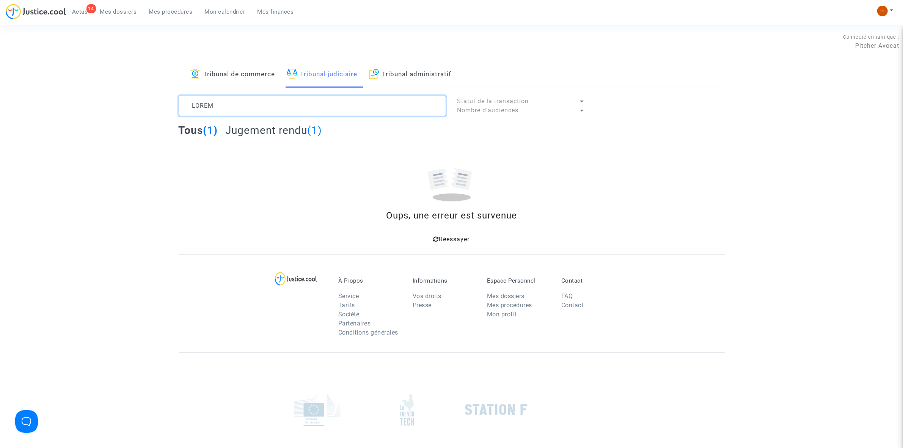
click at [300, 106] on textarea at bounding box center [312, 106] width 267 height 20
click at [433, 237] on icon at bounding box center [436, 239] width 6 height 6
click at [433, 238] on icon at bounding box center [436, 239] width 6 height 6
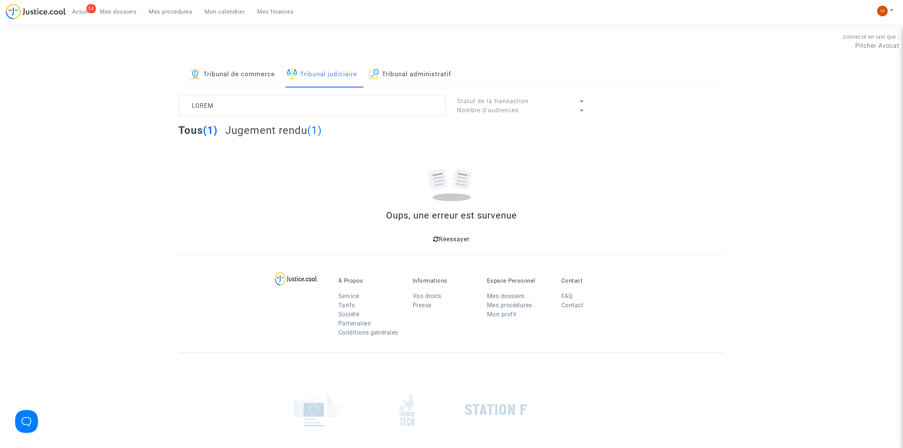
click at [253, 71] on link "Tribunal de commerce" at bounding box center [232, 75] width 85 height 26
click at [304, 71] on link "Tribunal judiciaire" at bounding box center [322, 75] width 71 height 26
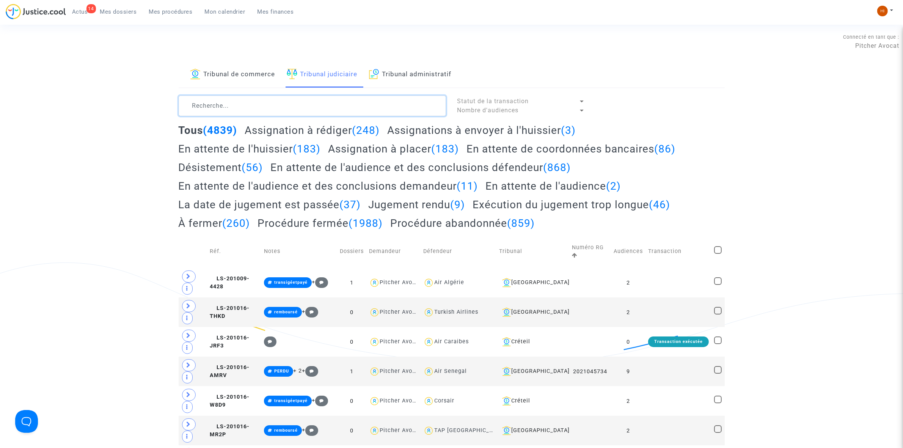
click at [239, 97] on textarea at bounding box center [312, 106] width 267 height 20
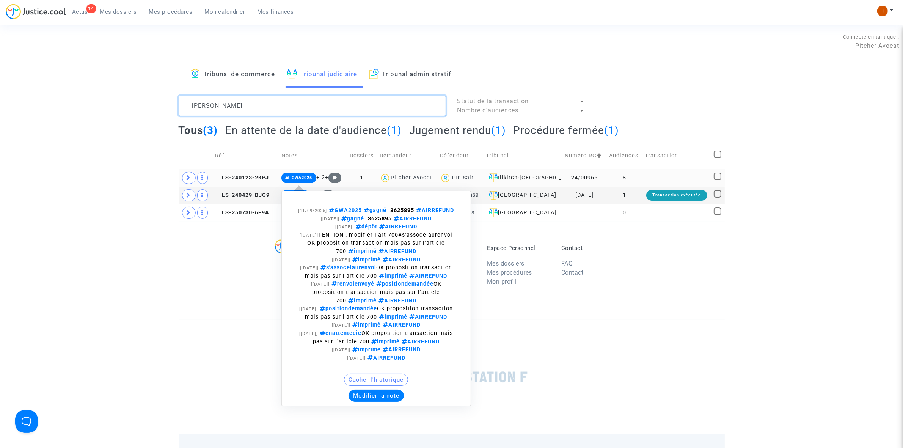
type textarea "MEYER"
click at [298, 175] on span "GWA2025" at bounding box center [302, 177] width 20 height 5
click at [293, 176] on span "GWA2025" at bounding box center [302, 177] width 20 height 5
drag, startPoint x: 407, startPoint y: 209, endPoint x: 437, endPoint y: 210, distance: 29.6
click at [437, 210] on div "[11/09/2025] GWA2025 gagné 3625895 AIRREFUND" at bounding box center [376, 210] width 159 height 8
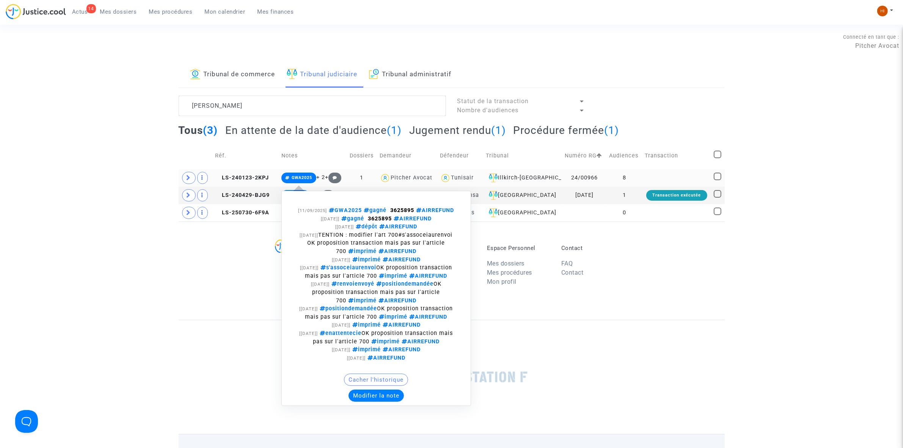
copy span "3625895"
